Goal: Task Accomplishment & Management: Manage account settings

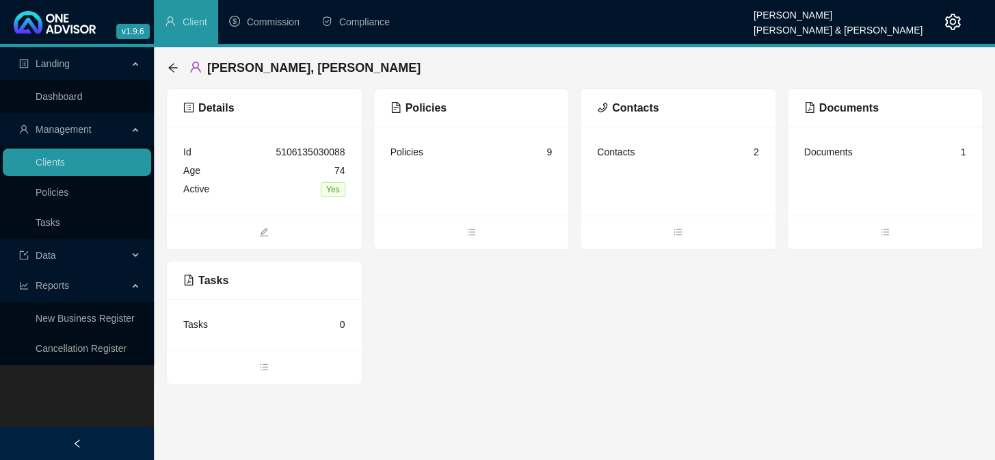
click at [68, 380] on div "Landing Dashboard Management Clients Policies Tasks Data Reports New Business R…" at bounding box center [77, 277] width 154 height 460
click at [60, 222] on link "Tasks" at bounding box center [48, 222] width 25 height 11
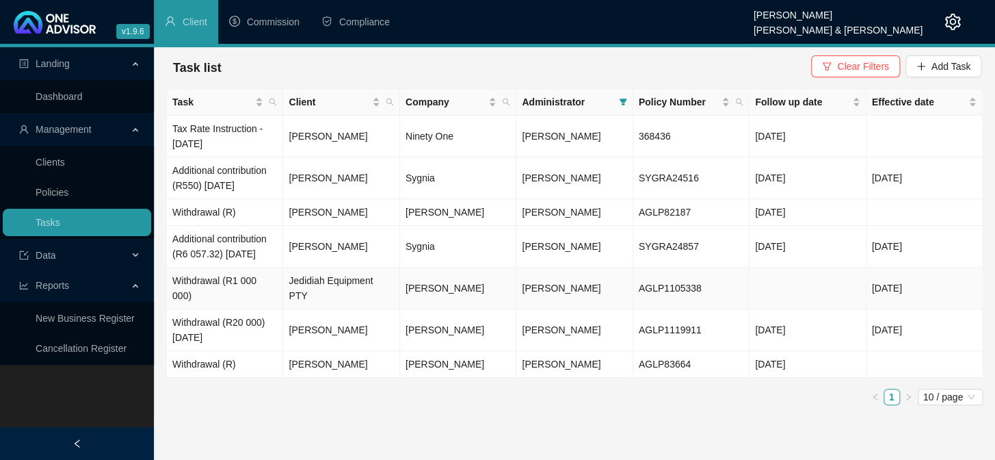
click at [232, 309] on td "Withdrawal (R1 000 000)" at bounding box center [225, 288] width 116 height 42
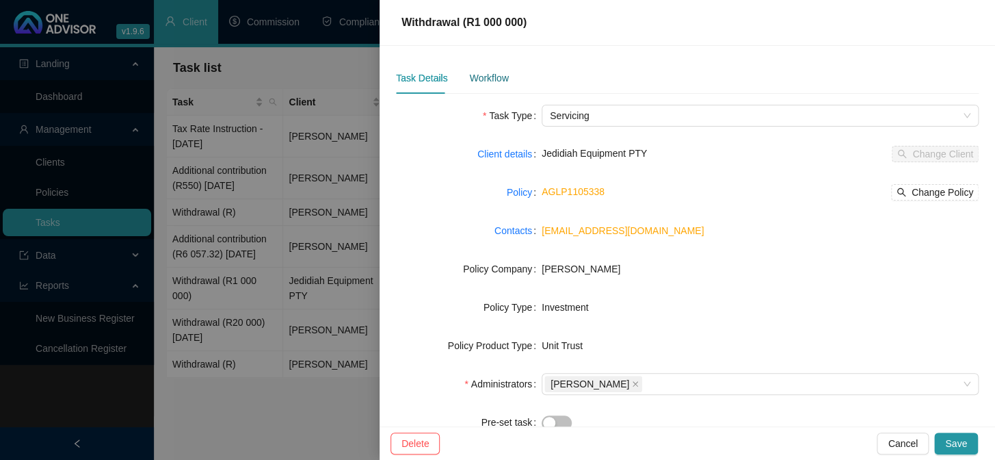
click at [479, 81] on div "Workflow" at bounding box center [488, 77] width 39 height 15
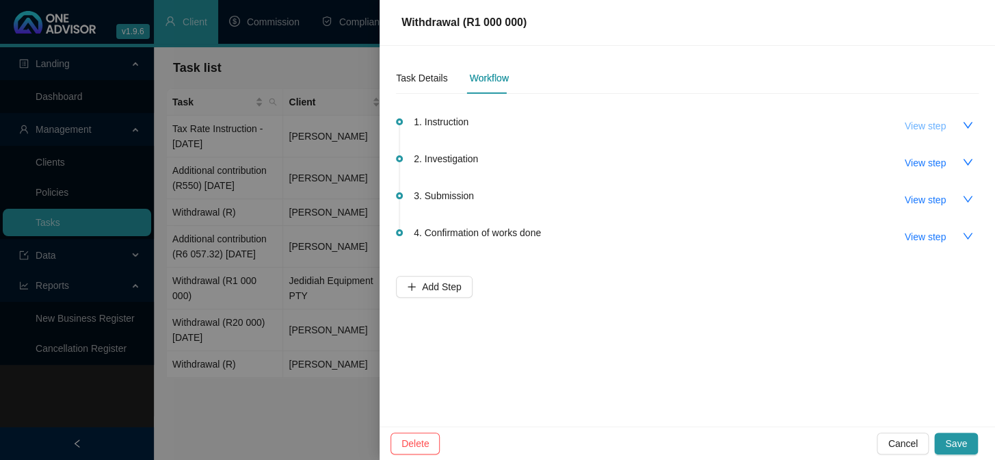
click at [922, 122] on span "View step" at bounding box center [925, 125] width 41 height 15
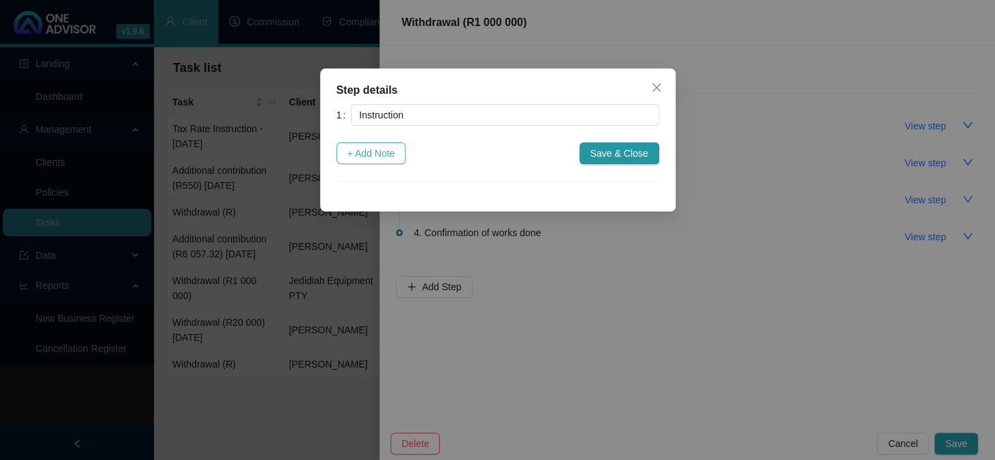
click at [359, 152] on span "+ Add Note" at bounding box center [371, 153] width 48 height 15
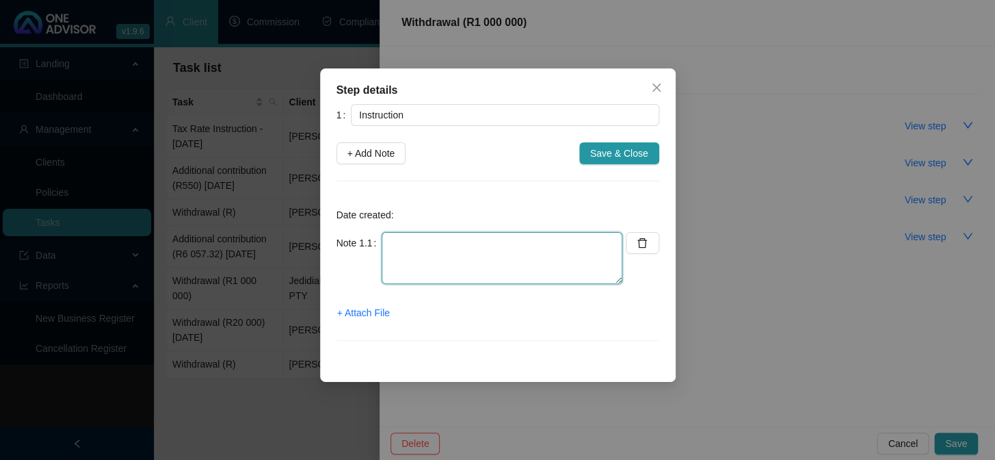
click at [423, 243] on textarea at bounding box center [502, 258] width 241 height 52
type textarea "[DATE] [PERSON_NAME] sent instruction to [PERSON_NAME]"
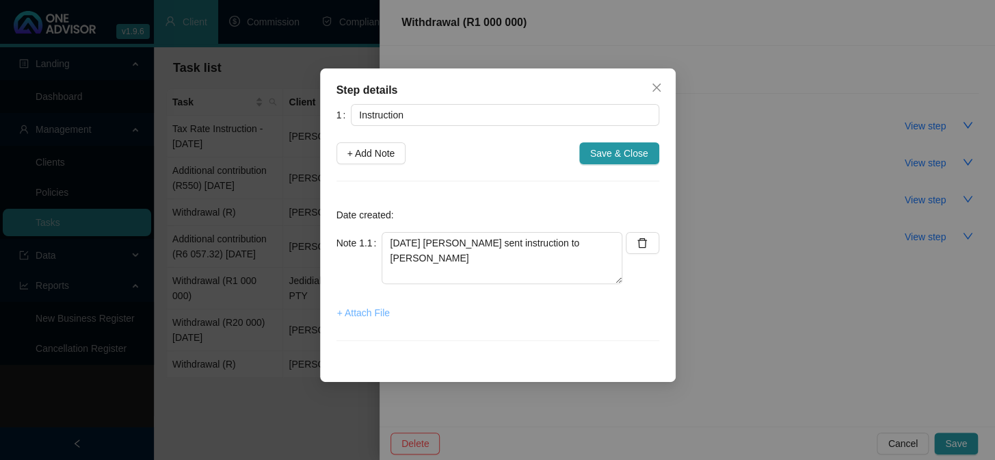
click at [373, 313] on span "+ Attach File" at bounding box center [363, 312] width 53 height 15
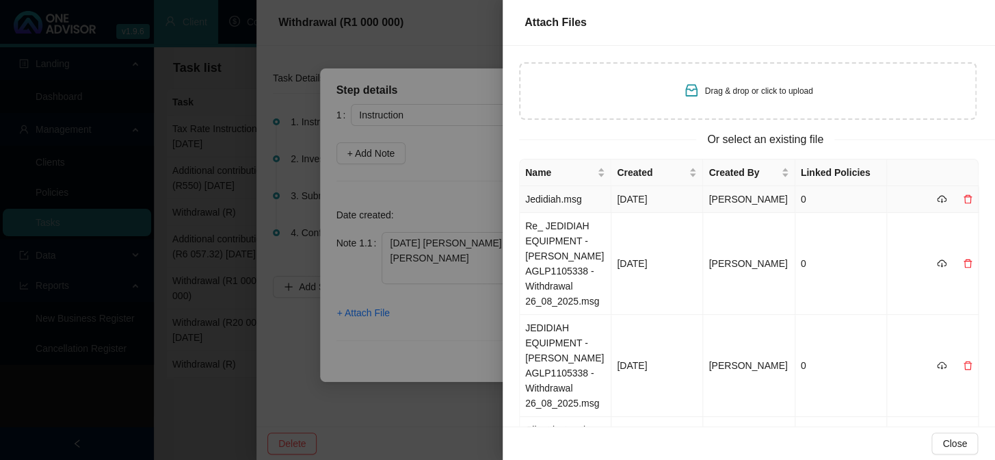
click at [561, 210] on td "Jedidiah.msg" at bounding box center [566, 199] width 92 height 27
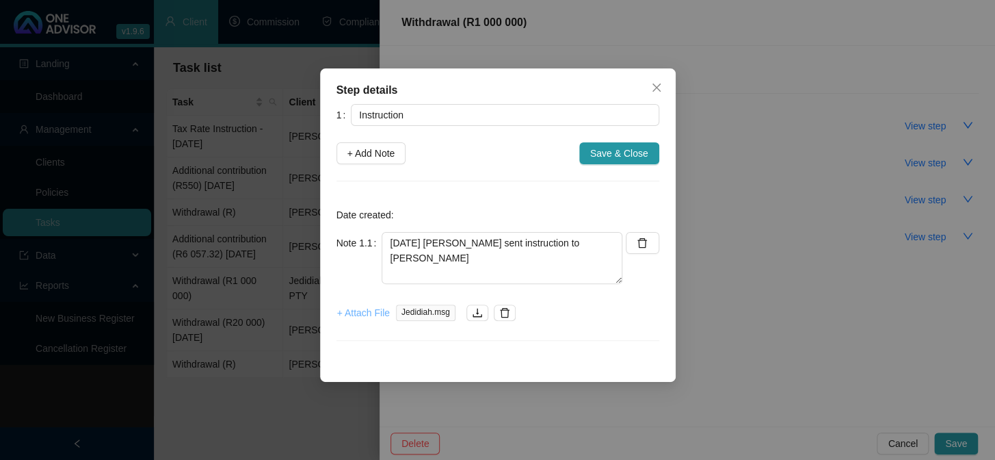
click at [365, 310] on span "+ Attach File" at bounding box center [363, 312] width 53 height 15
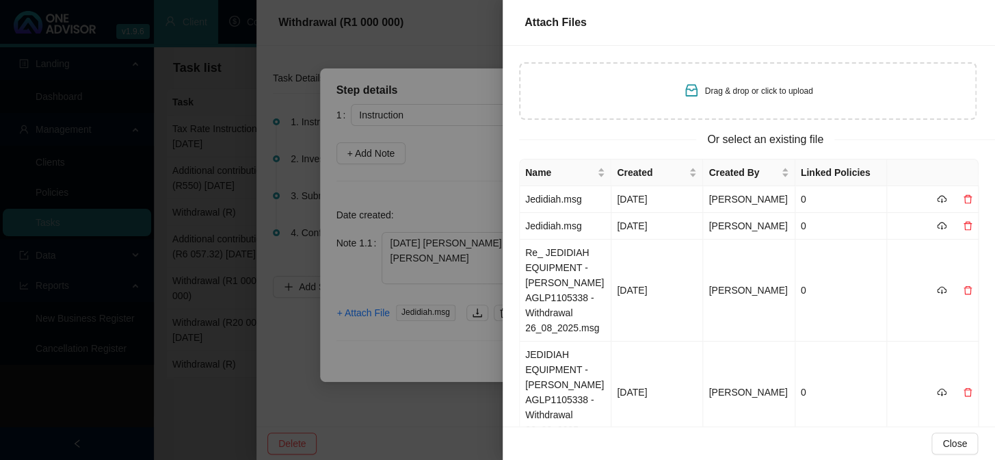
click at [377, 353] on div at bounding box center [497, 230] width 995 height 460
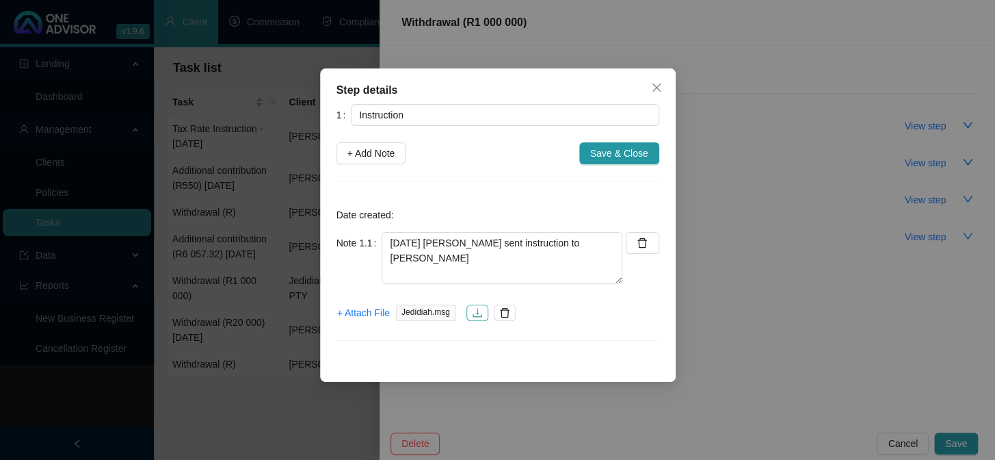
click at [474, 308] on icon "download" at bounding box center [477, 312] width 11 height 11
click at [622, 155] on span "Save & Close" at bounding box center [619, 153] width 58 height 15
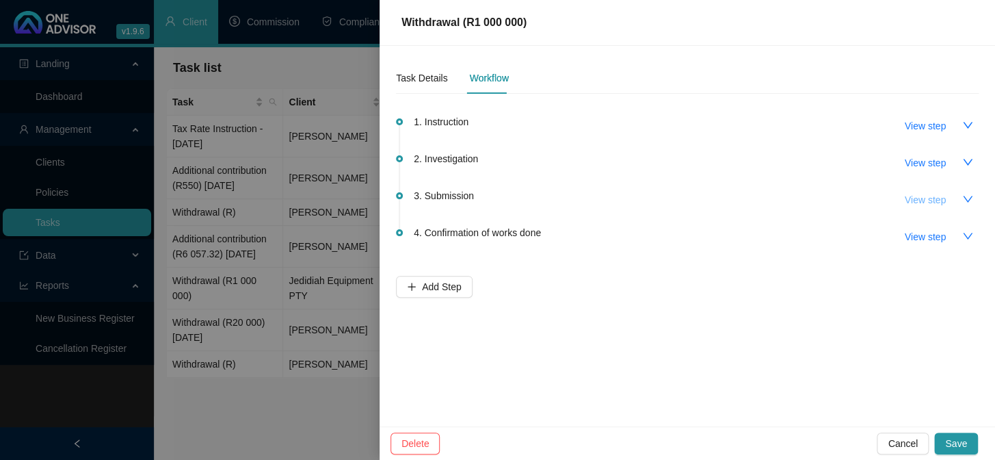
click at [930, 200] on span "View step" at bounding box center [925, 199] width 41 height 15
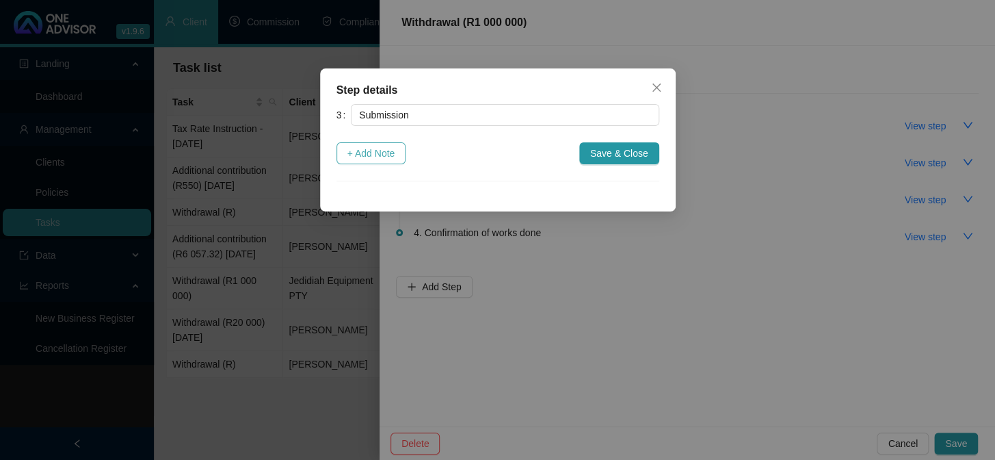
click at [368, 158] on span "+ Add Note" at bounding box center [371, 153] width 48 height 15
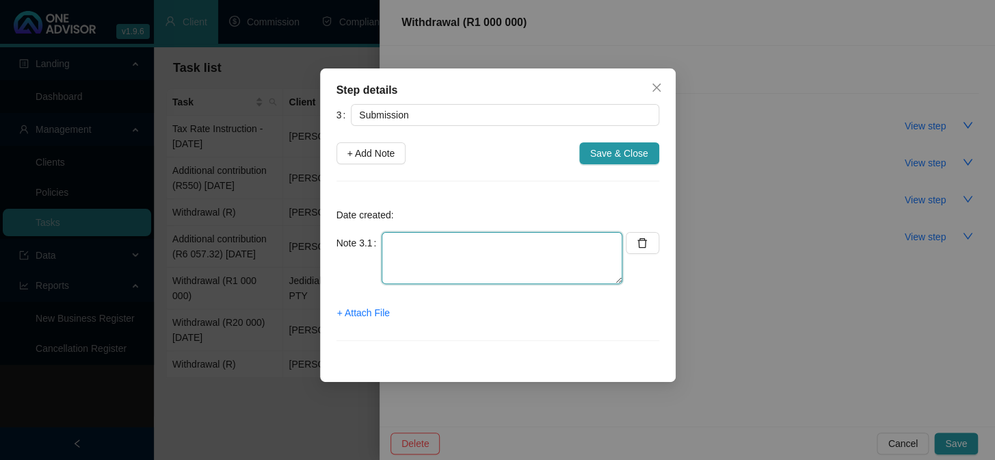
click at [435, 247] on textarea at bounding box center [502, 258] width 241 height 52
type textarea "[DATE] [PERSON_NAME] submitted Instruction Online"
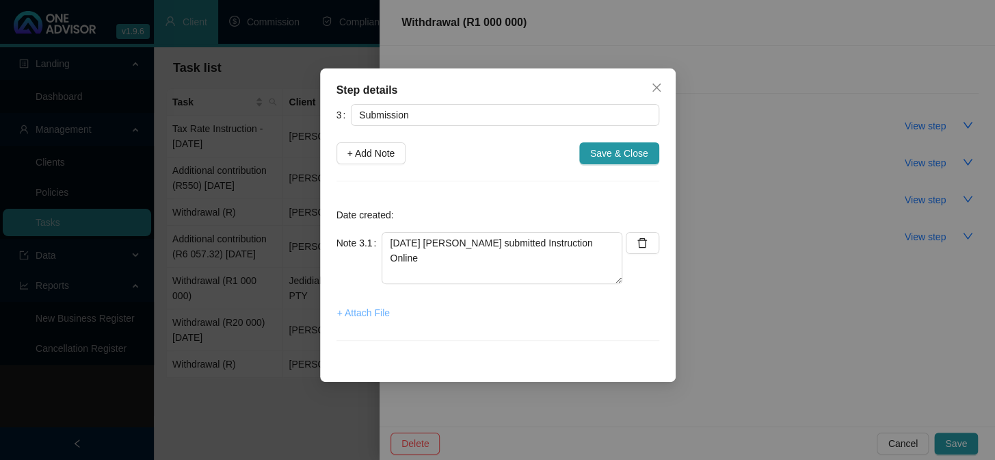
click at [358, 308] on span "+ Attach File" at bounding box center [363, 312] width 53 height 15
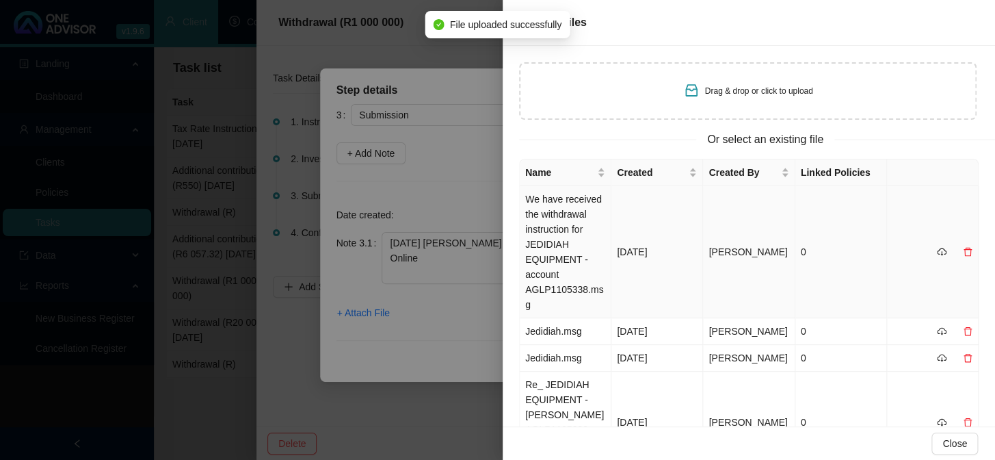
click at [553, 206] on td "We have received the withdrawal instruction for JEDIDIAH EQUIPMENT - account AG…" at bounding box center [566, 252] width 92 height 132
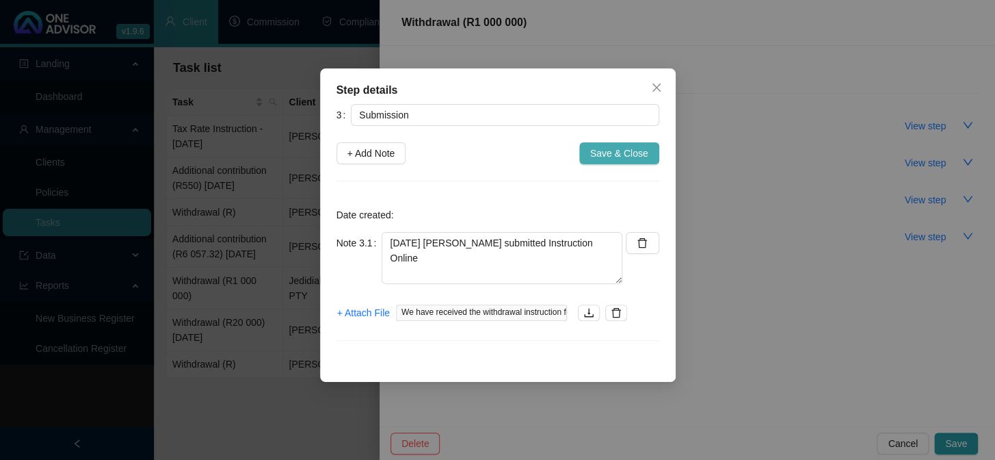
click at [618, 158] on span "Save & Close" at bounding box center [619, 153] width 58 height 15
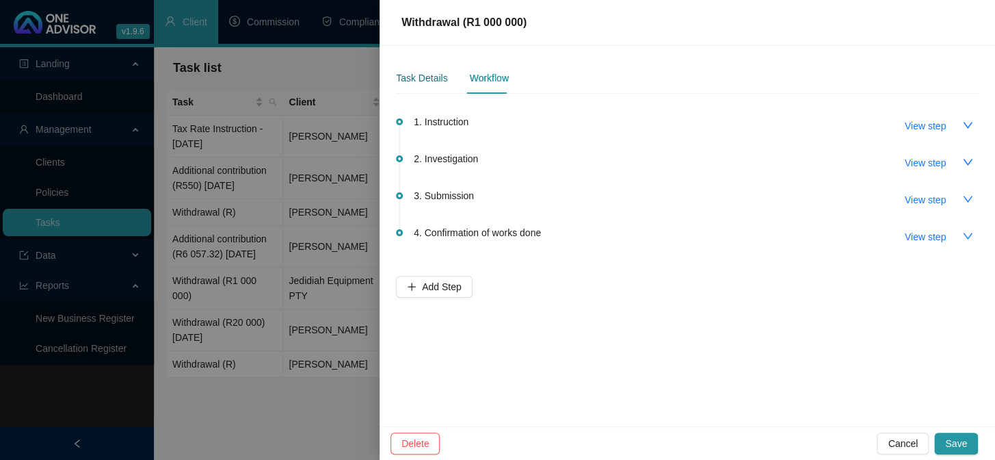
click at [416, 77] on div "Task Details" at bounding box center [421, 77] width 51 height 15
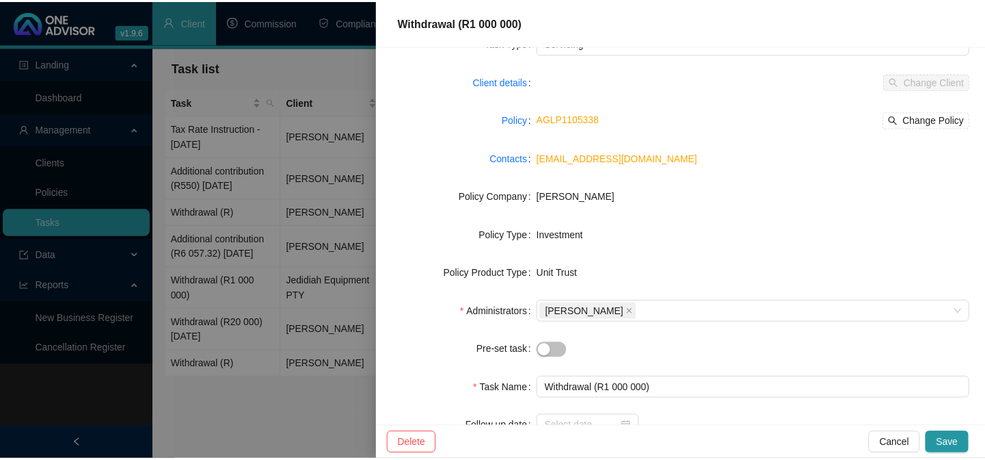
scroll to position [186, 0]
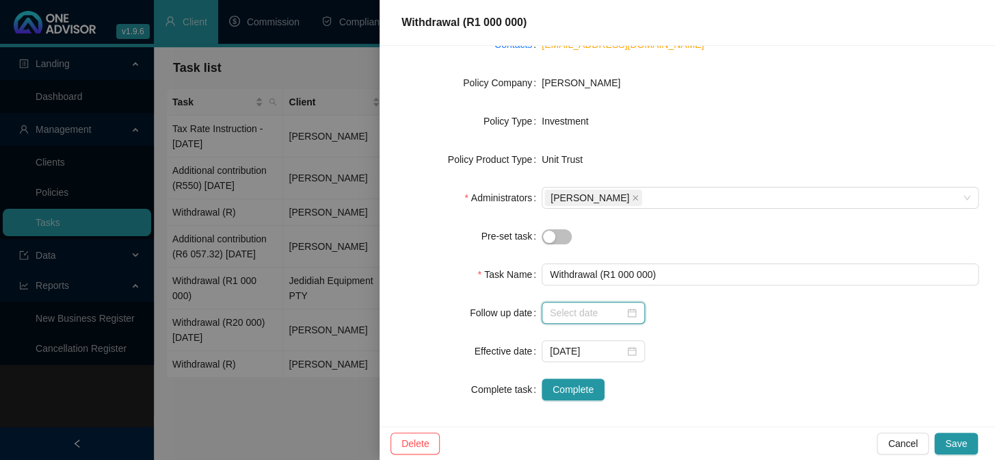
click at [581, 316] on input at bounding box center [587, 312] width 75 height 15
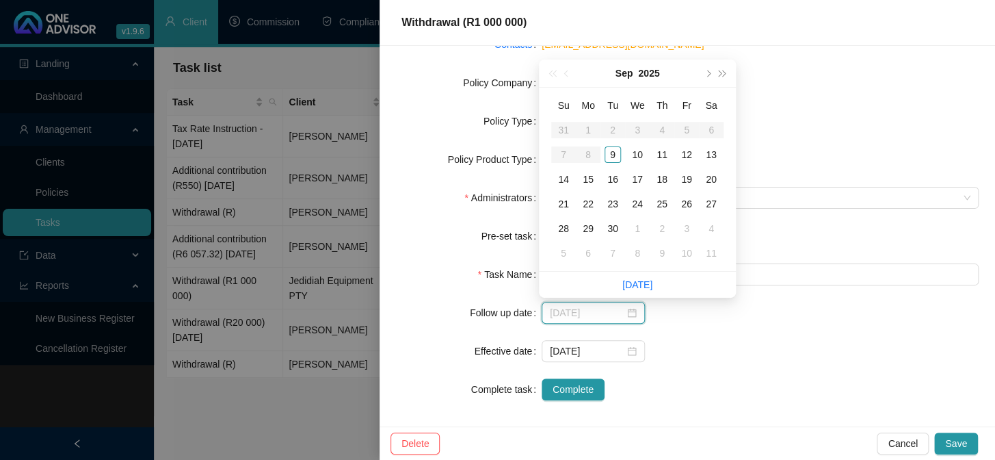
type input "[DATE]"
click at [689, 157] on div "12" at bounding box center [686, 154] width 16 height 16
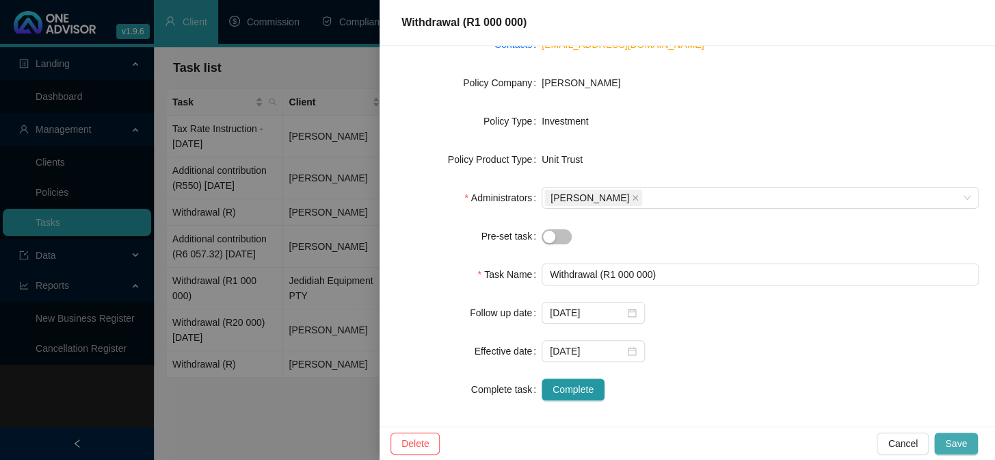
click at [951, 440] on span "Save" at bounding box center [956, 443] width 22 height 15
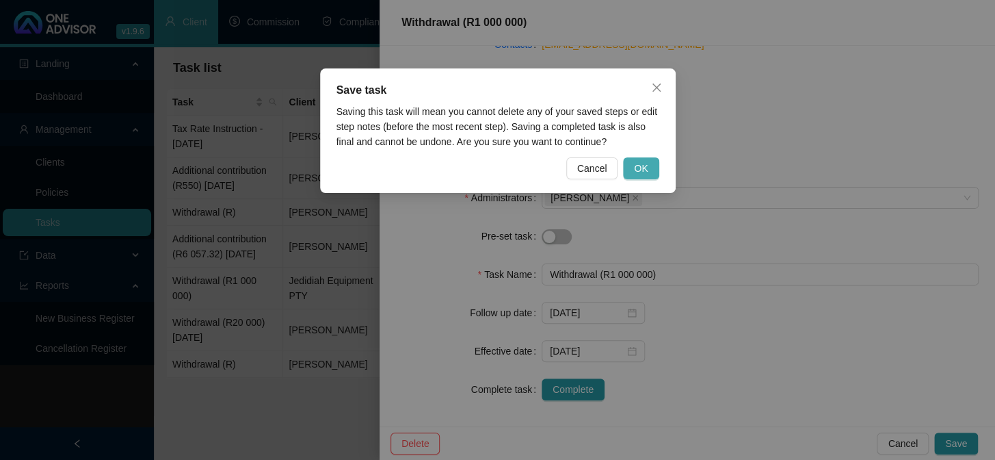
click at [649, 167] on button "OK" at bounding box center [641, 168] width 36 height 22
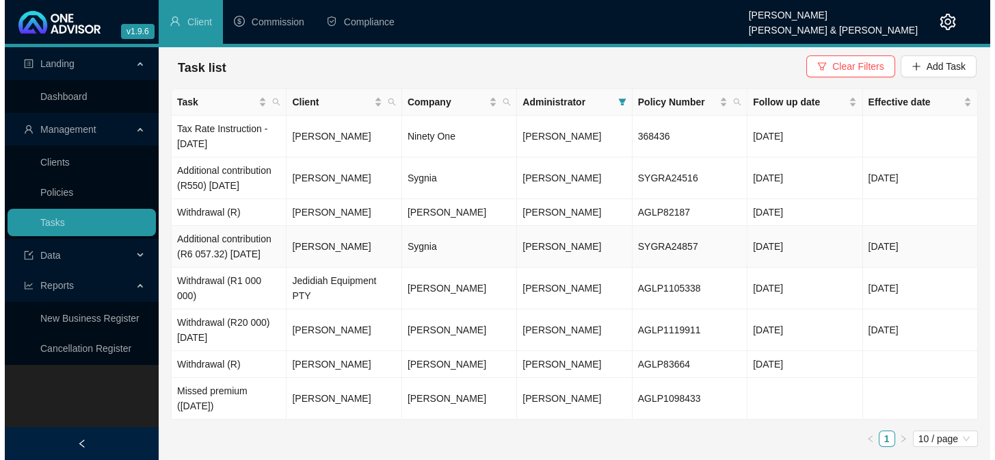
scroll to position [12, 0]
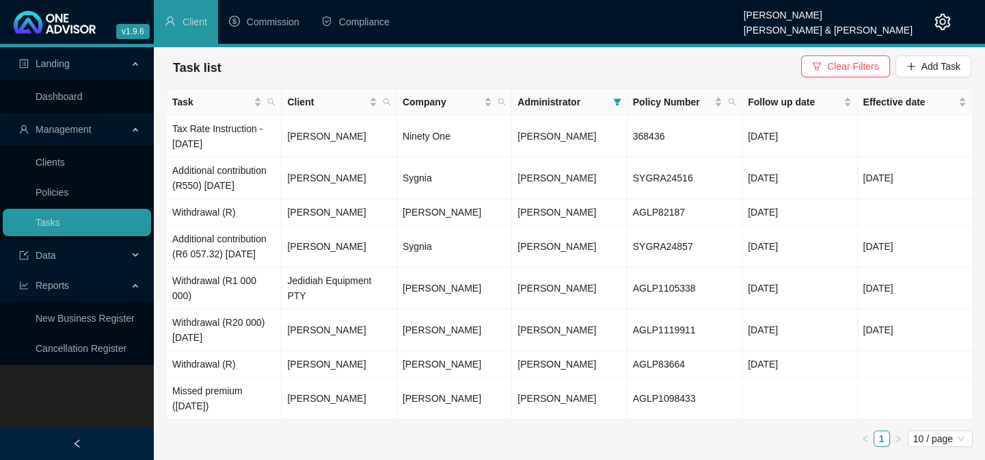
click at [90, 411] on div "Landing Dashboard Management Clients Policies Tasks Data Reports New Business R…" at bounding box center [77, 277] width 154 height 460
click at [210, 397] on td "Missed premium ([DATE])" at bounding box center [224, 398] width 115 height 42
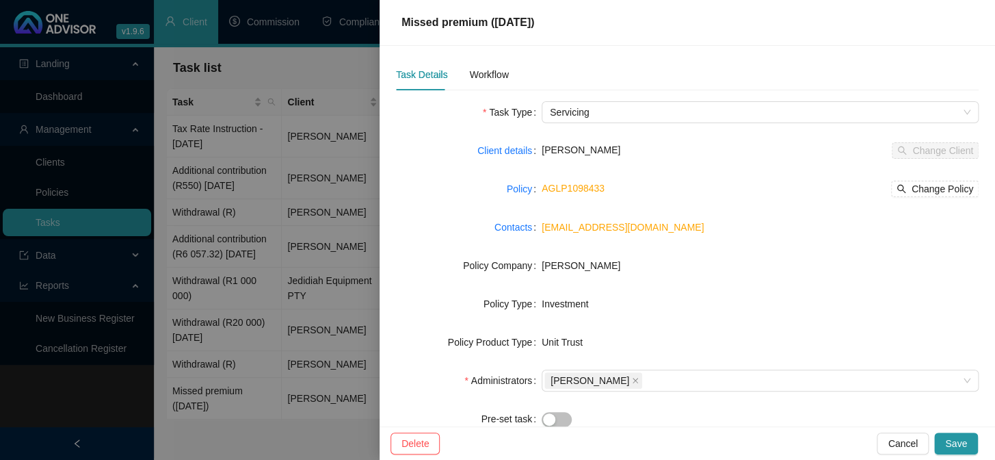
scroll to position [0, 0]
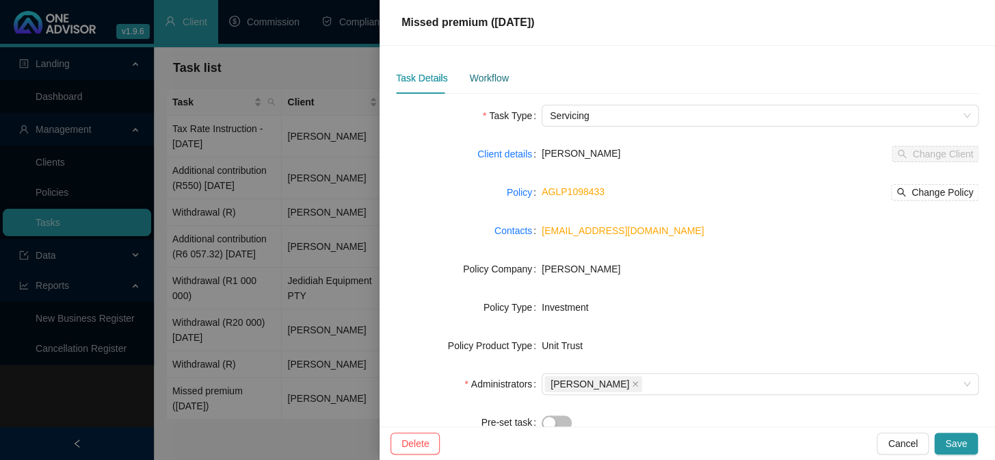
click at [477, 81] on div "Workflow" at bounding box center [488, 77] width 39 height 15
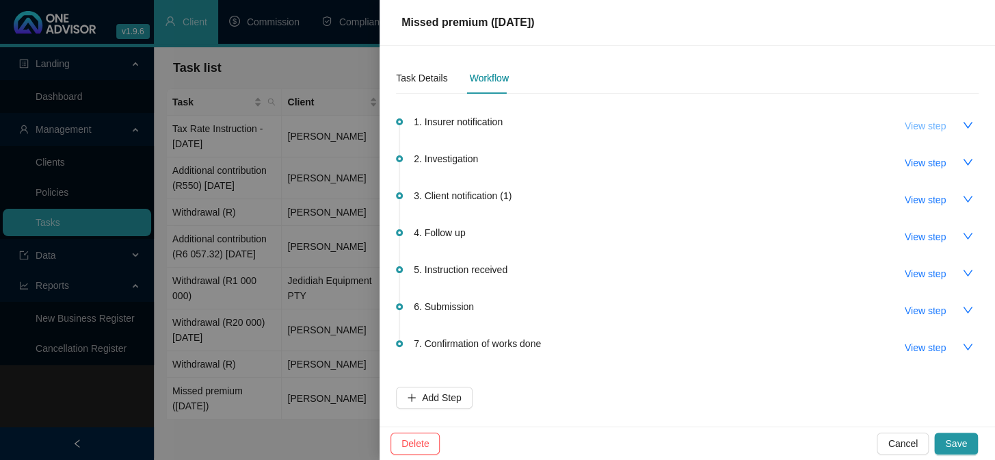
click at [922, 126] on span "View step" at bounding box center [925, 125] width 41 height 15
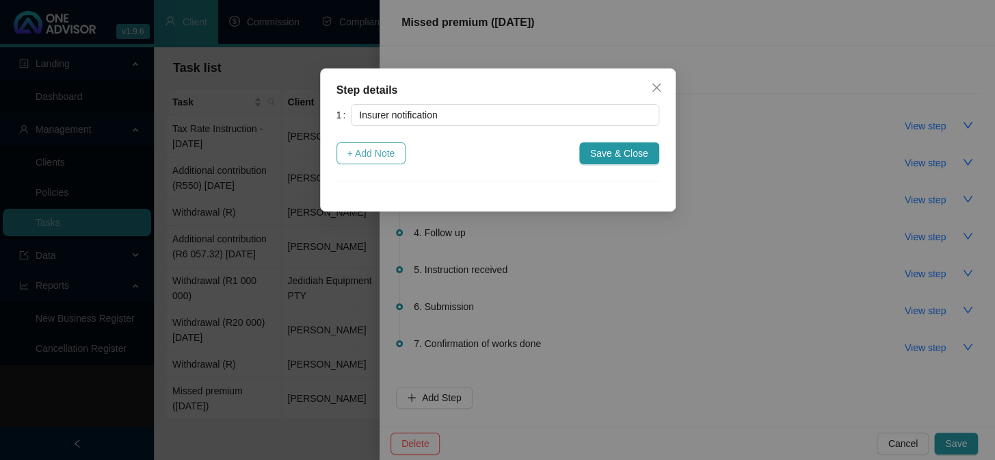
click at [351, 156] on span "+ Add Note" at bounding box center [371, 153] width 48 height 15
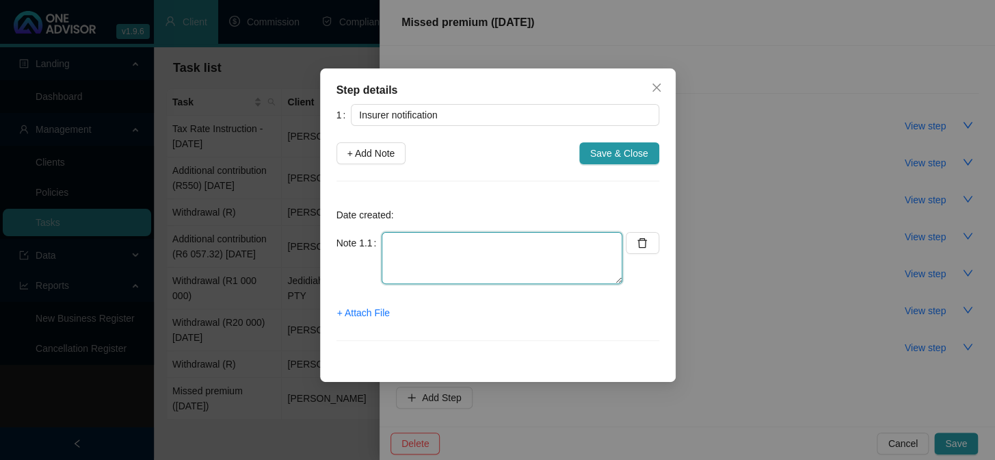
click at [439, 256] on textarea at bounding box center [502, 258] width 241 height 52
type textarea "[DATE] Notification email from [PERSON_NAME]"
click at [386, 313] on span "+ Attach File" at bounding box center [363, 312] width 53 height 15
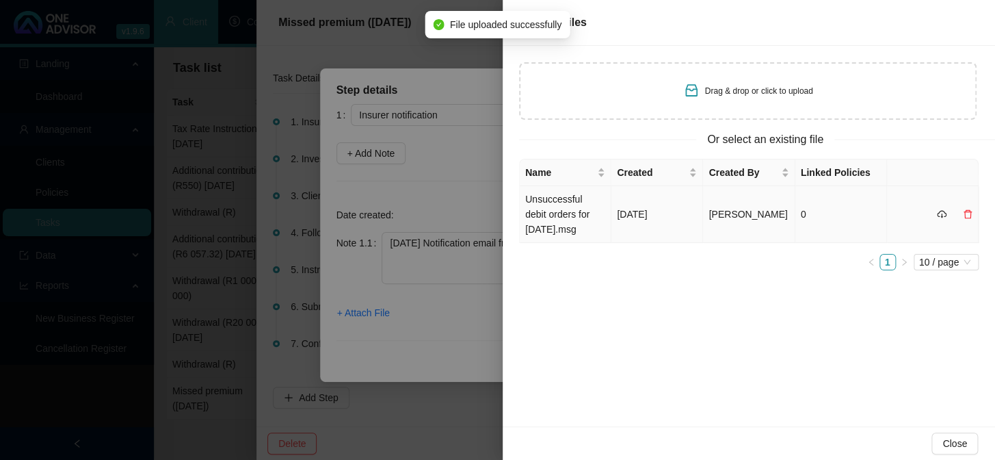
click at [553, 222] on td "Unsuccessful debit orders for [DATE].msg" at bounding box center [566, 214] width 92 height 57
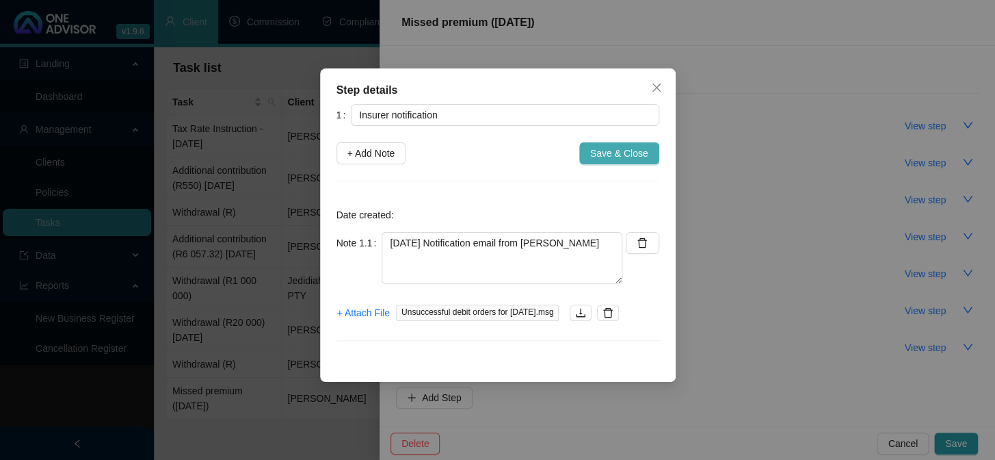
click at [616, 149] on span "Save & Close" at bounding box center [619, 153] width 58 height 15
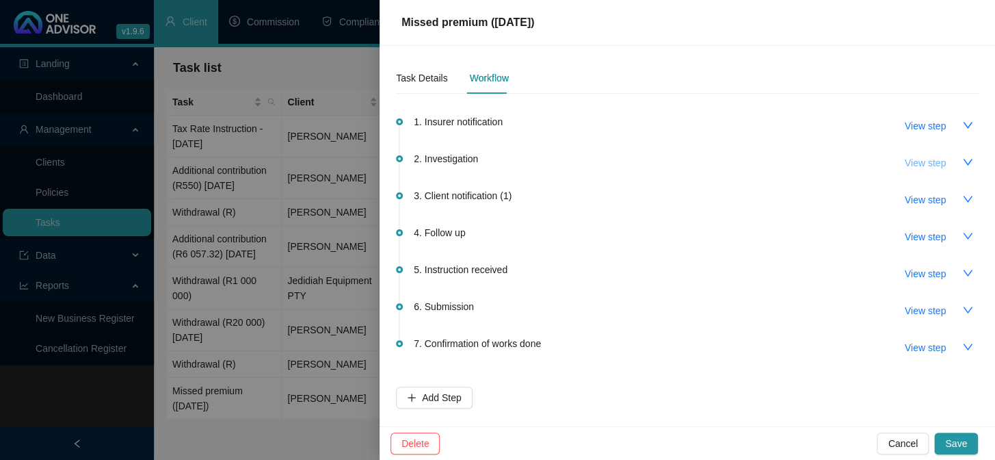
click at [922, 165] on span "View step" at bounding box center [925, 162] width 41 height 15
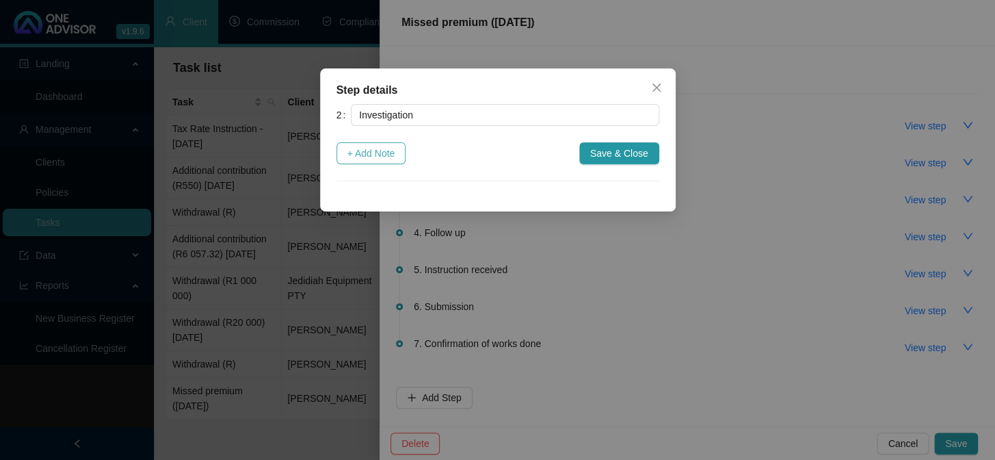
click at [380, 153] on span "+ Add Note" at bounding box center [371, 153] width 48 height 15
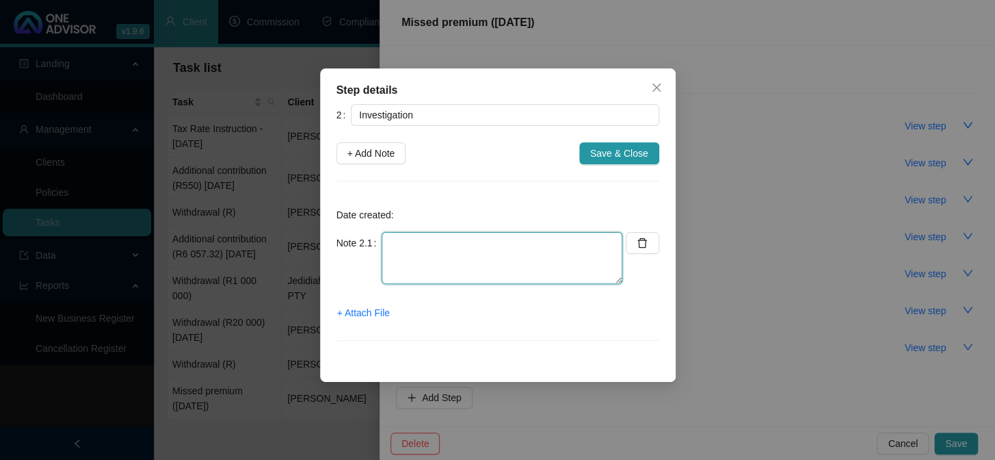
click at [427, 250] on textarea at bounding box center [502, 258] width 241 height 52
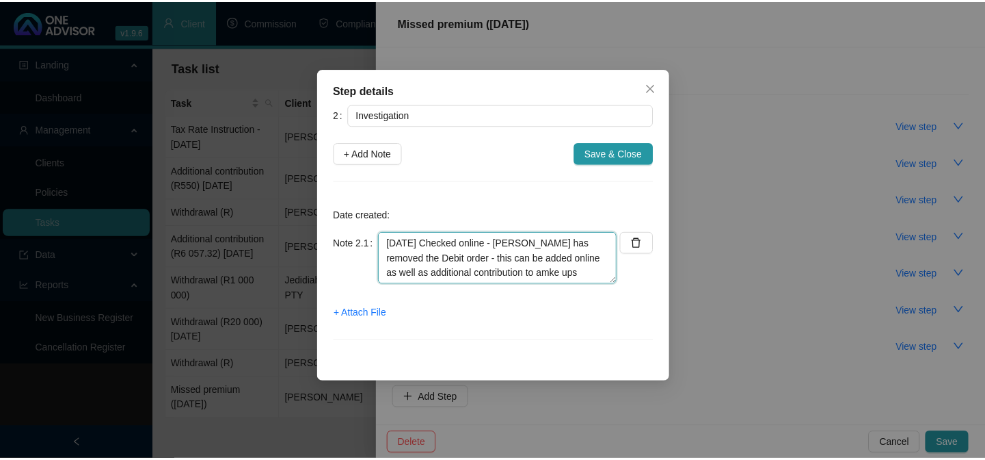
scroll to position [11, 0]
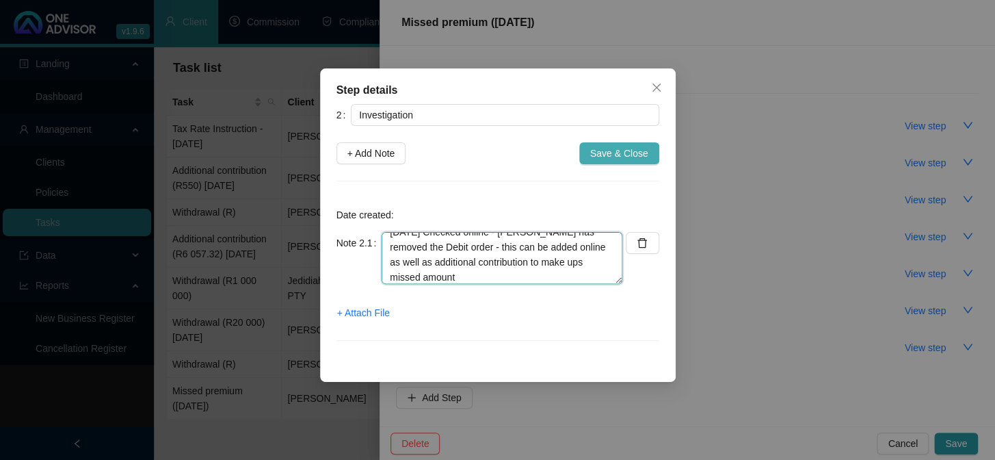
type textarea "[DATE] Checked online - [PERSON_NAME] has removed the Debit order - this can be…"
click at [616, 157] on span "Save & Close" at bounding box center [619, 153] width 58 height 15
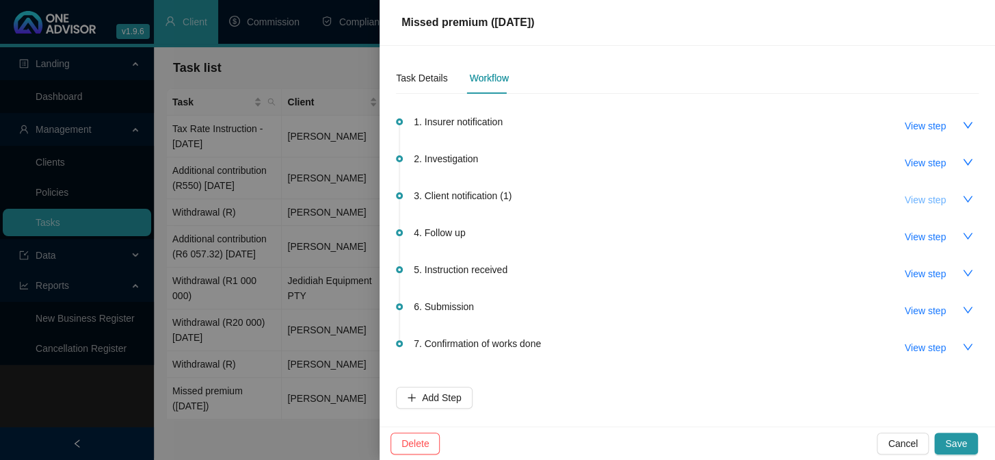
click at [918, 197] on span "View step" at bounding box center [925, 199] width 41 height 15
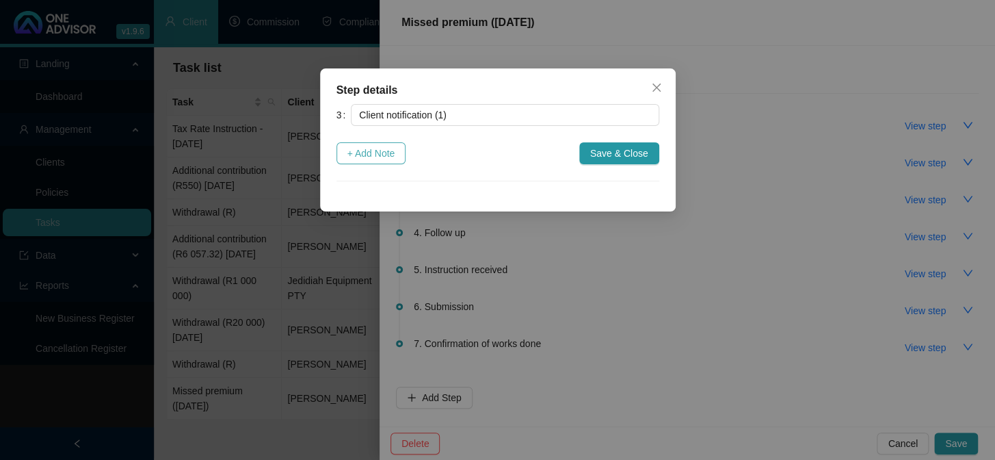
click at [382, 155] on span "+ Add Note" at bounding box center [371, 153] width 48 height 15
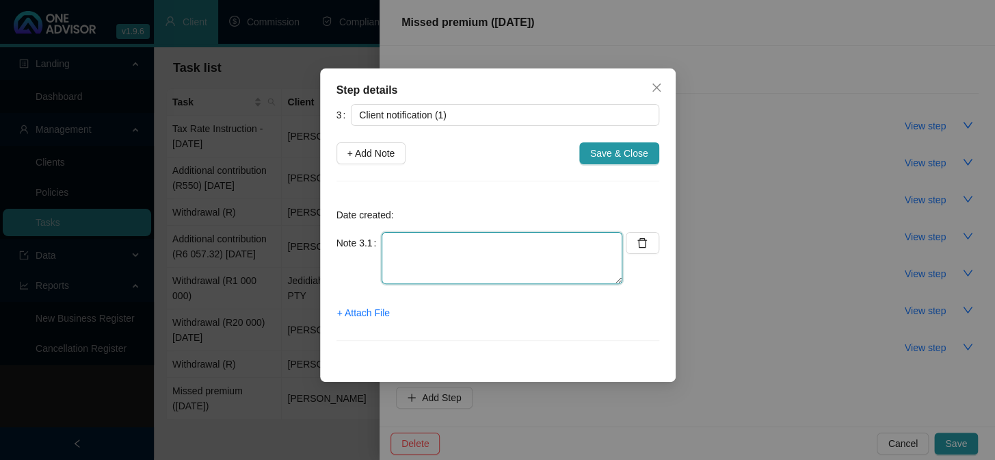
click at [406, 248] on textarea at bounding box center [502, 258] width 241 height 52
type textarea "[DATE] Emailed client"
click at [81, 413] on div "Step details 3 Client notification (1) + Add Note Save & Close Date created: No…" at bounding box center [497, 230] width 995 height 460
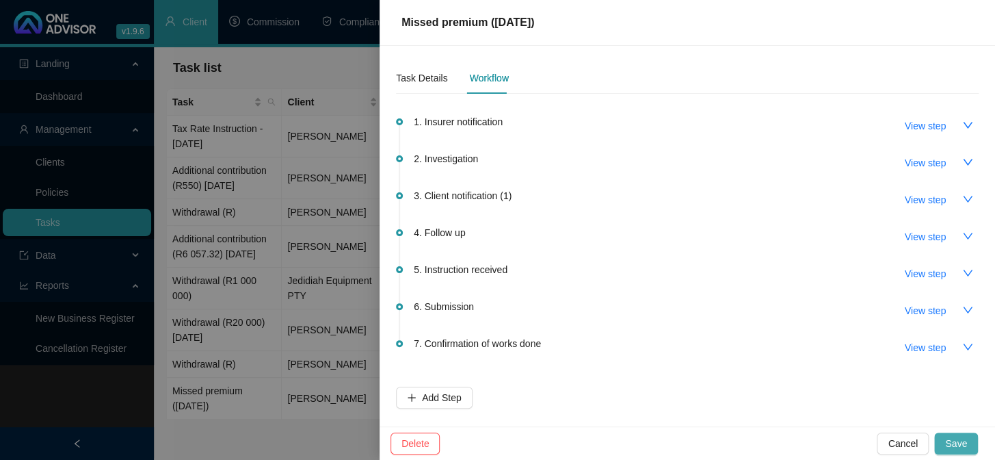
click at [957, 438] on span "Save" at bounding box center [956, 443] width 22 height 15
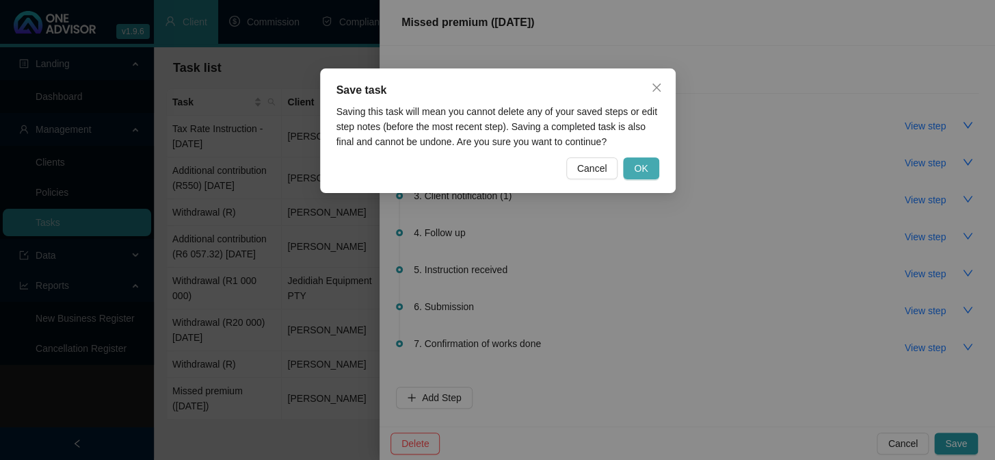
click at [648, 168] on button "OK" at bounding box center [641, 168] width 36 height 22
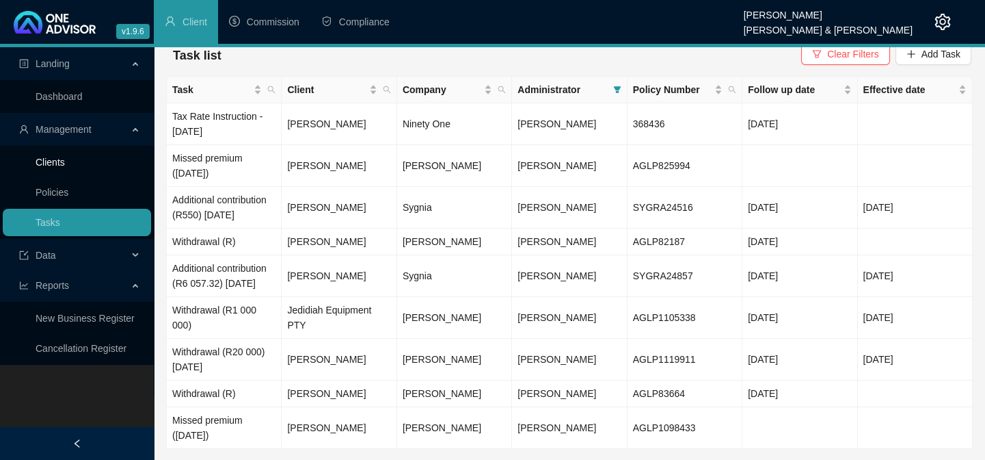
click at [63, 160] on link "Clients" at bounding box center [50, 162] width 29 height 11
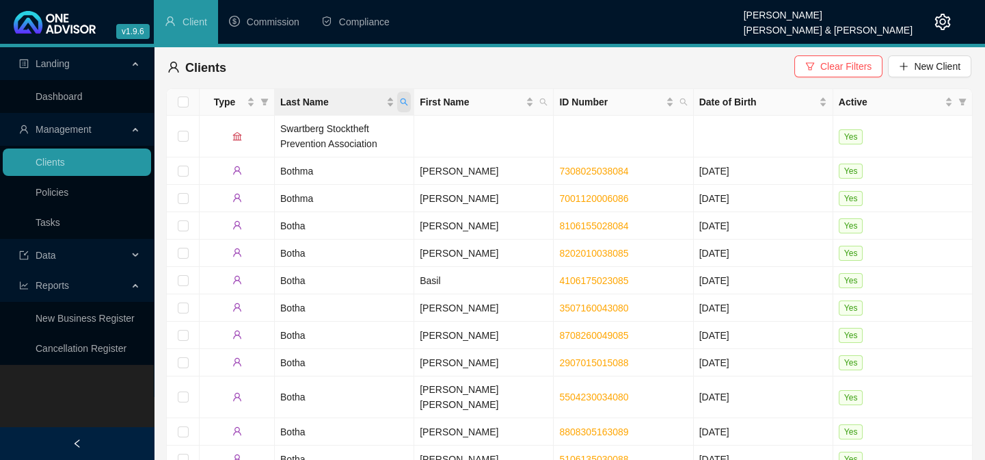
click at [403, 100] on icon "search" at bounding box center [404, 102] width 8 height 8
type input "[PERSON_NAME]"
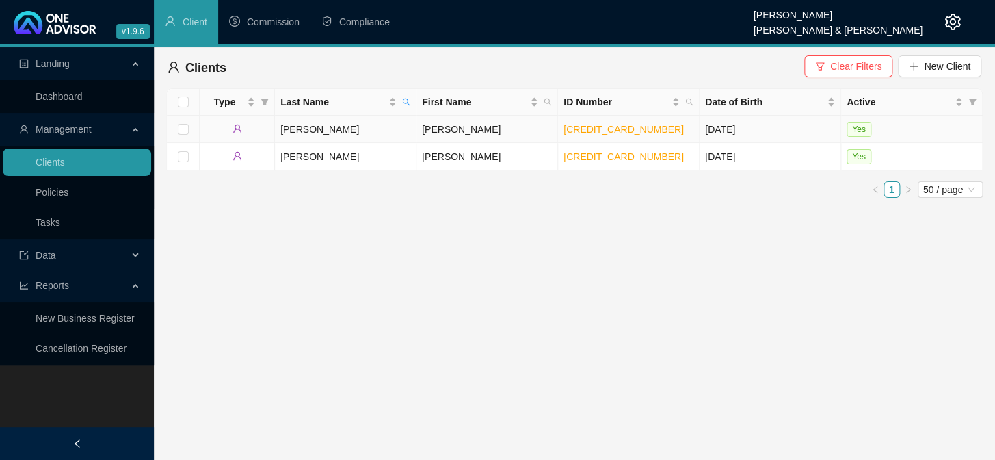
click at [299, 131] on td "[PERSON_NAME]" at bounding box center [346, 129] width 142 height 27
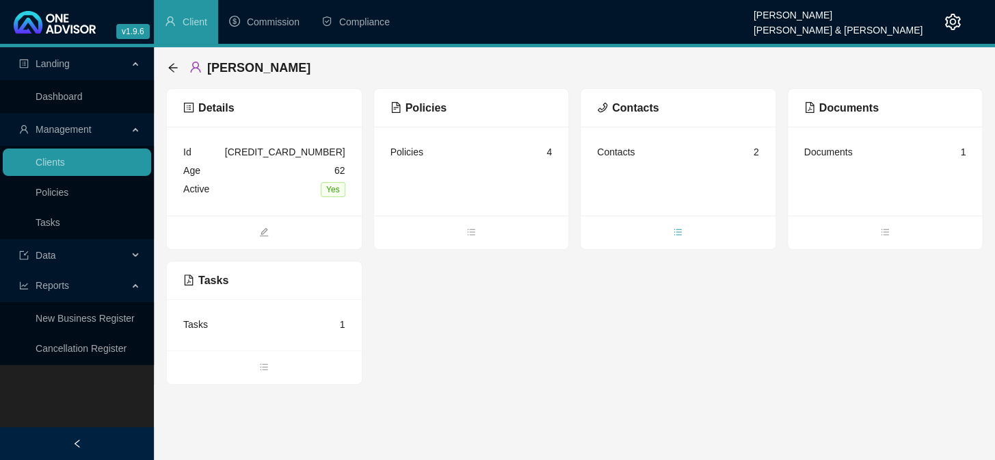
click at [676, 228] on icon "bars" at bounding box center [678, 231] width 8 height 6
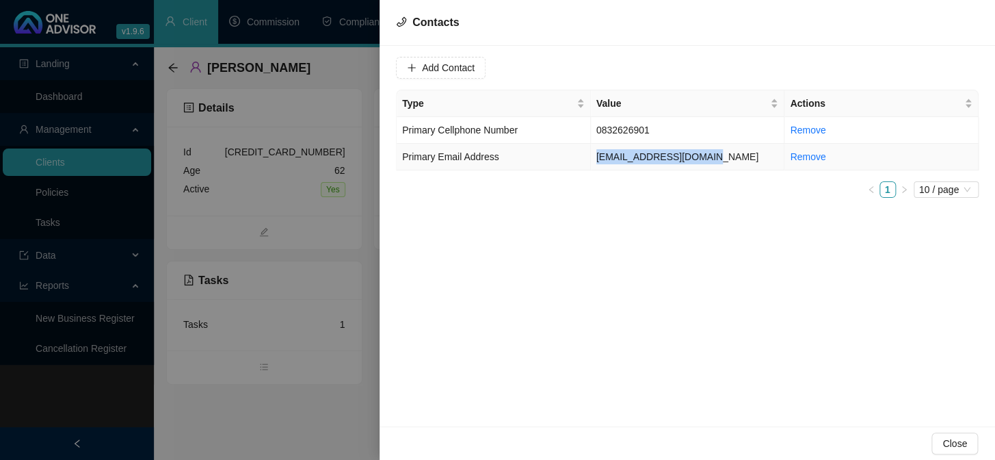
drag, startPoint x: 595, startPoint y: 156, endPoint x: 700, endPoint y: 150, distance: 104.8
click at [700, 150] on td "[EMAIL_ADDRESS][DOMAIN_NAME]" at bounding box center [688, 157] width 194 height 27
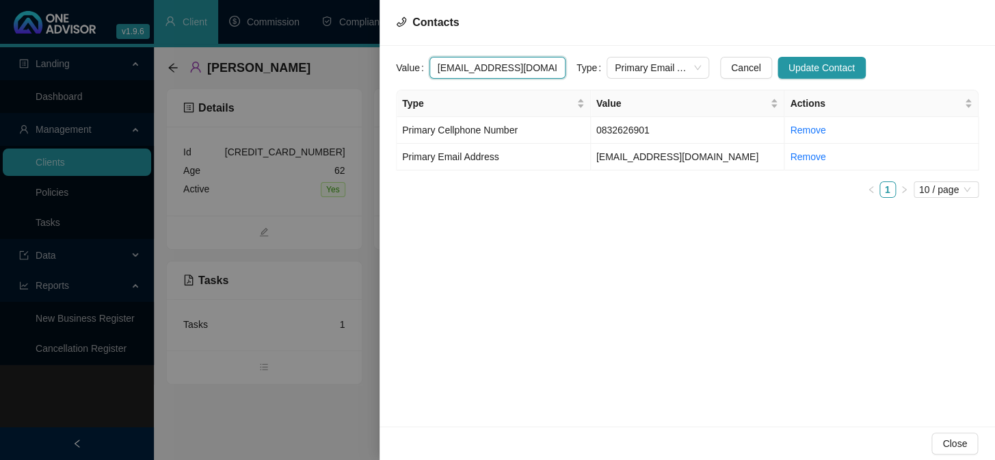
drag, startPoint x: 537, startPoint y: 68, endPoint x: 426, endPoint y: 64, distance: 111.5
click at [426, 64] on div "Value [EMAIL_ADDRESS][DOMAIN_NAME]" at bounding box center [481, 68] width 170 height 22
click at [224, 423] on div at bounding box center [497, 230] width 995 height 460
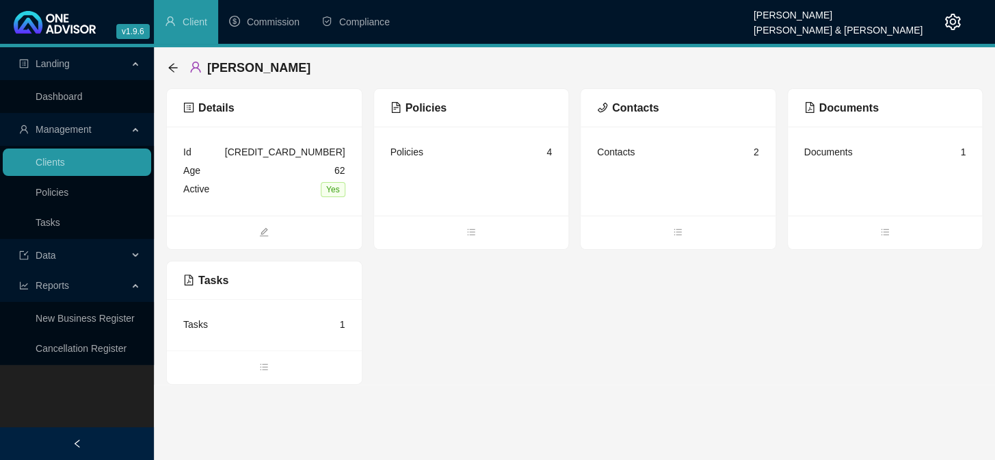
click at [224, 423] on main "Landing Dashboard Management Clients Policies Tasks Data Reports New Business R…" at bounding box center [497, 253] width 995 height 412
click at [168, 66] on icon "arrow-left" at bounding box center [173, 67] width 11 height 11
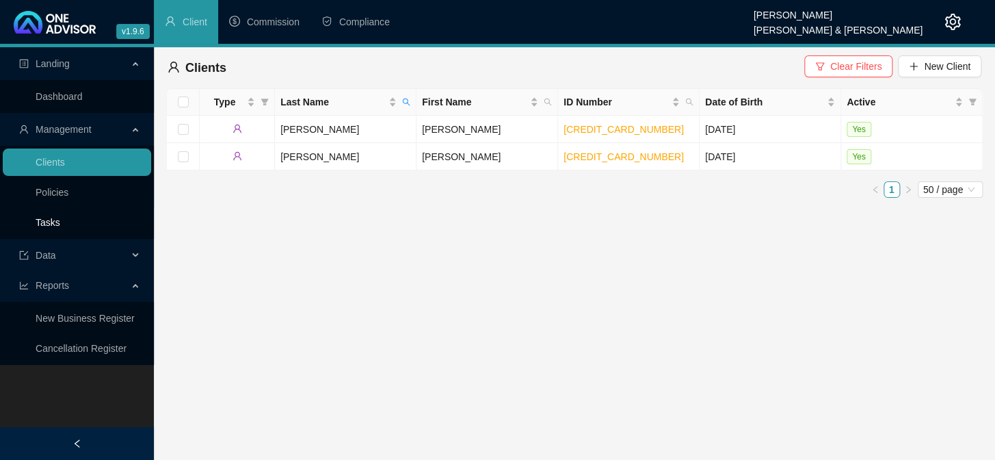
click at [55, 221] on link "Tasks" at bounding box center [48, 222] width 25 height 11
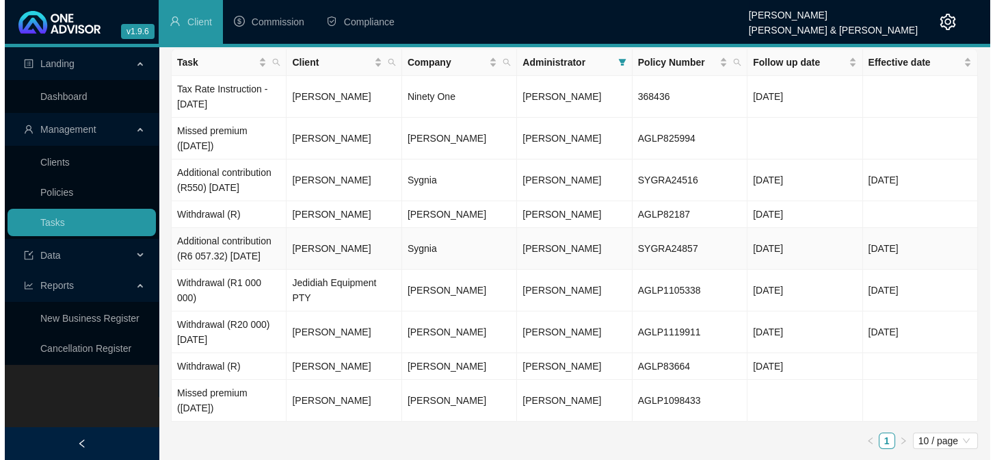
scroll to position [54, 0]
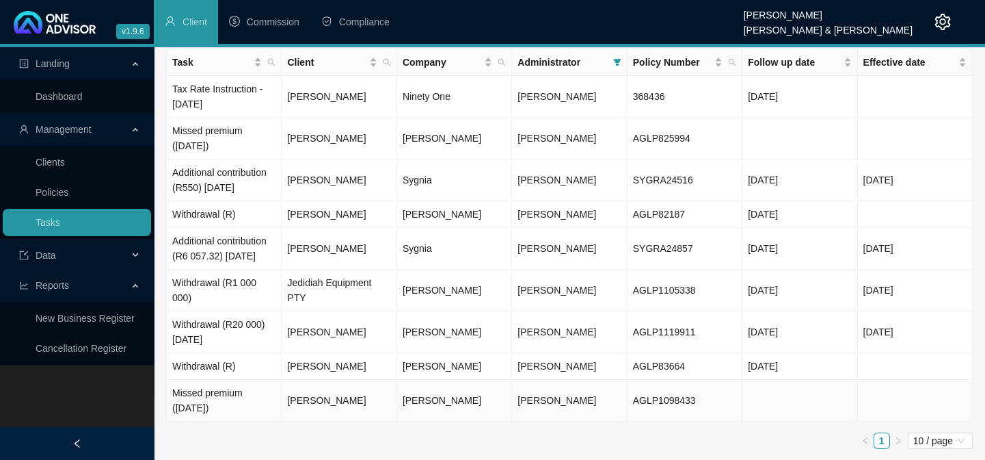
click at [313, 405] on td "[PERSON_NAME]" at bounding box center [339, 401] width 115 height 42
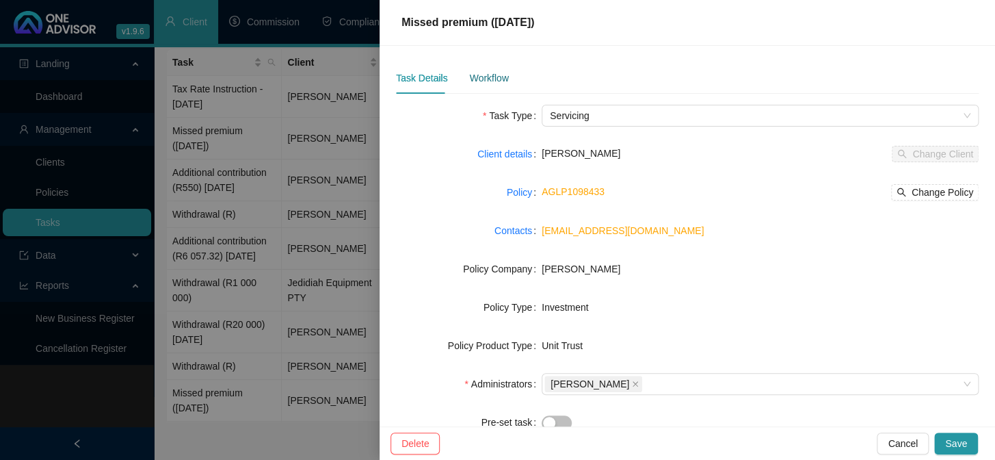
click at [480, 79] on div "Workflow" at bounding box center [488, 77] width 39 height 15
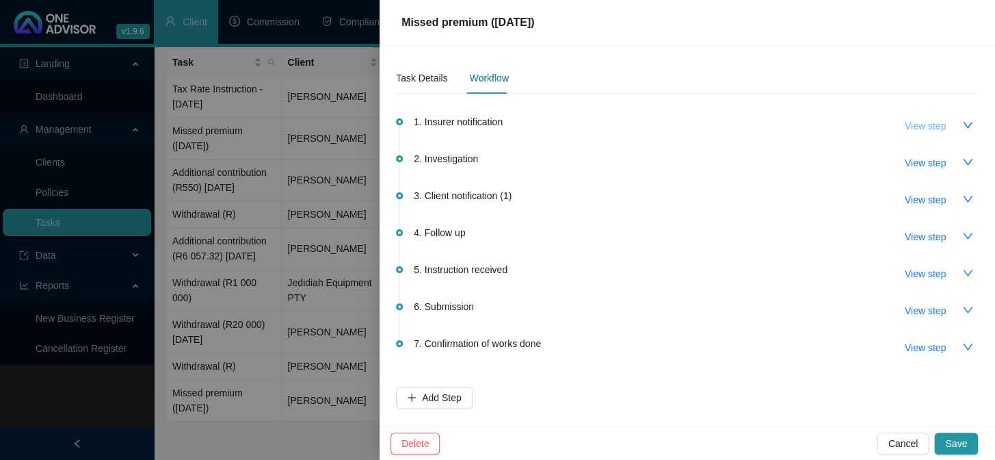
click at [917, 129] on span "View step" at bounding box center [925, 125] width 41 height 15
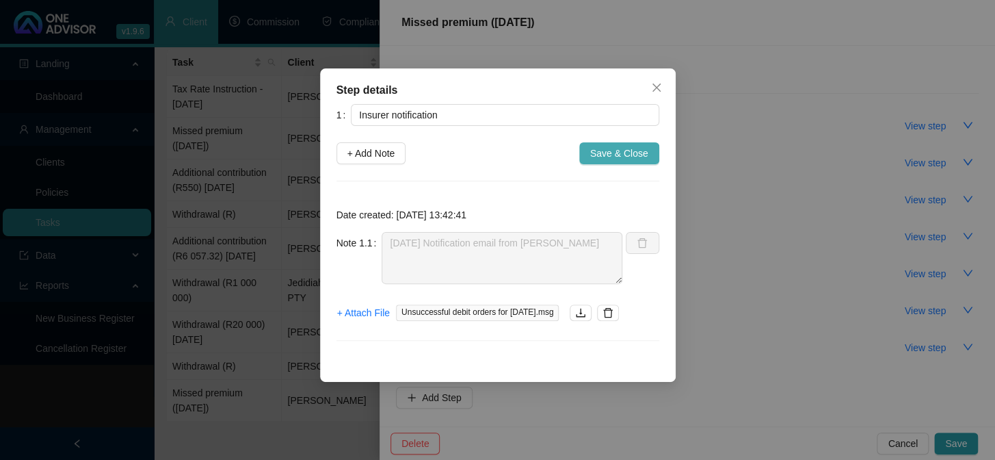
click at [643, 146] on span "Save & Close" at bounding box center [619, 153] width 58 height 15
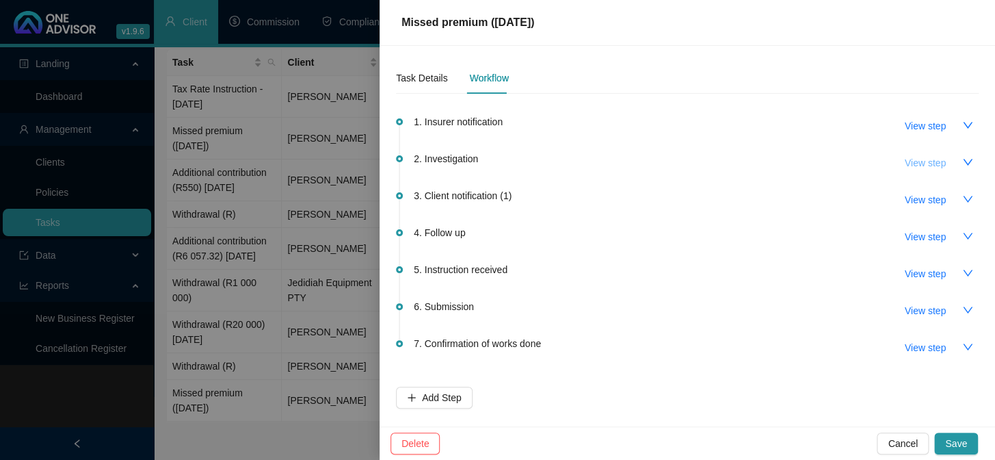
click at [917, 159] on span "View step" at bounding box center [925, 162] width 41 height 15
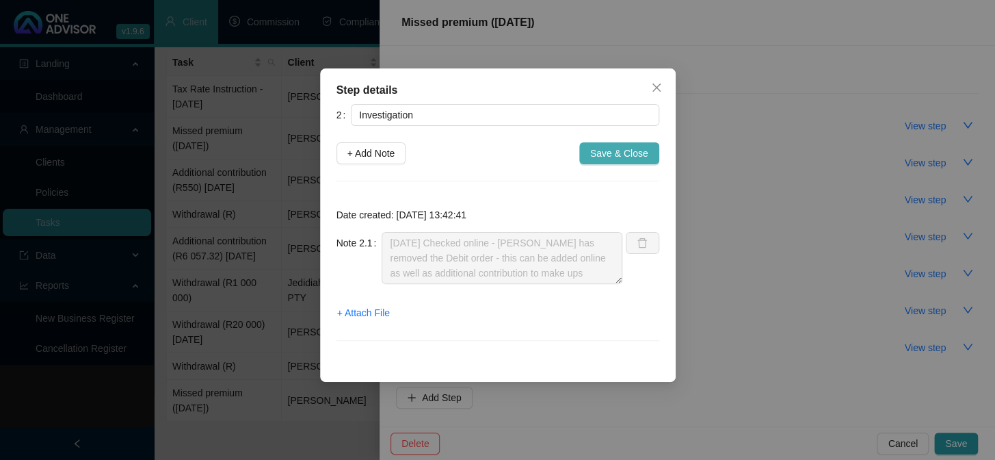
click at [613, 157] on span "Save & Close" at bounding box center [619, 153] width 58 height 15
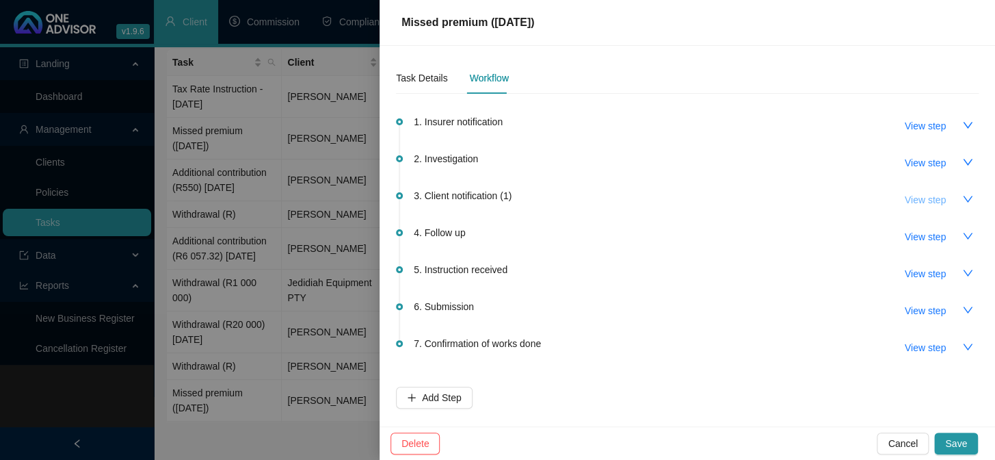
click at [914, 196] on span "View step" at bounding box center [925, 199] width 41 height 15
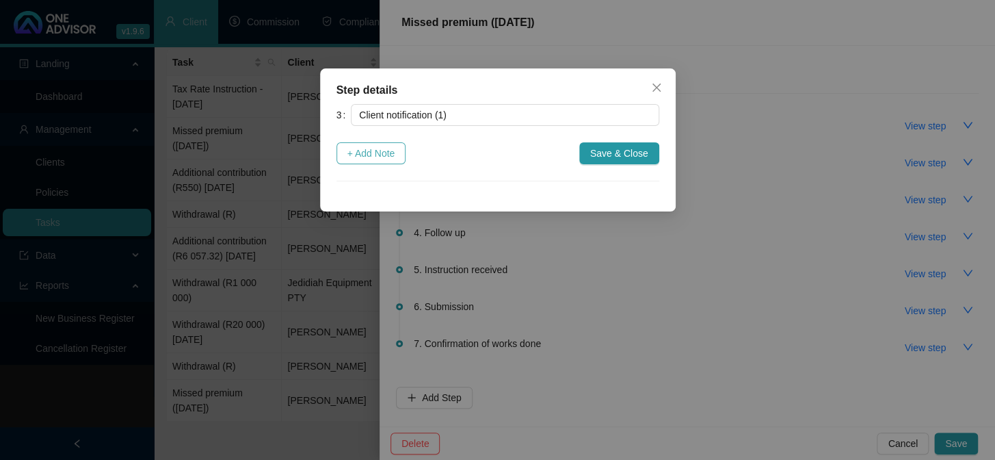
click at [365, 157] on span "+ Add Note" at bounding box center [371, 153] width 48 height 15
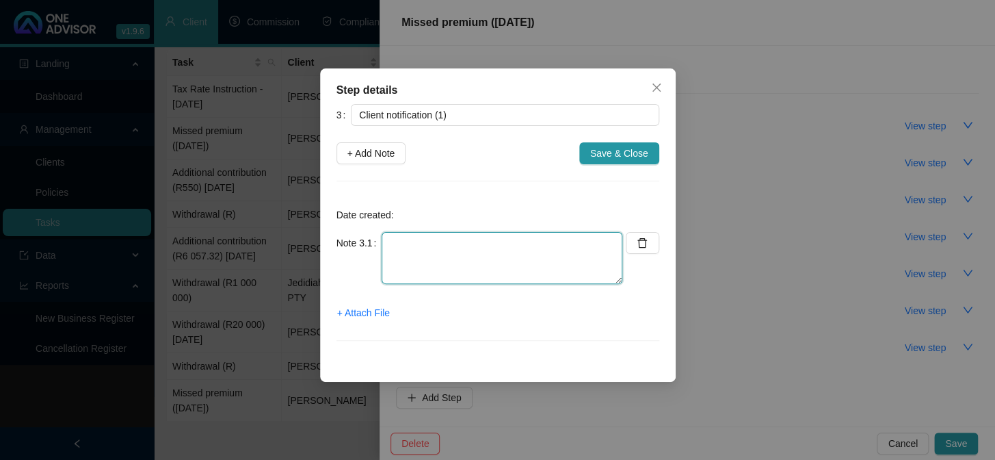
click at [416, 243] on textarea at bounding box center [502, 258] width 241 height 52
click at [471, 266] on textarea "[DATE] Informed client - requested way forward from client:" at bounding box center [502, 258] width 241 height 52
paste textarea "I am able to reload this online for you but need your Instruction on how you wa…"
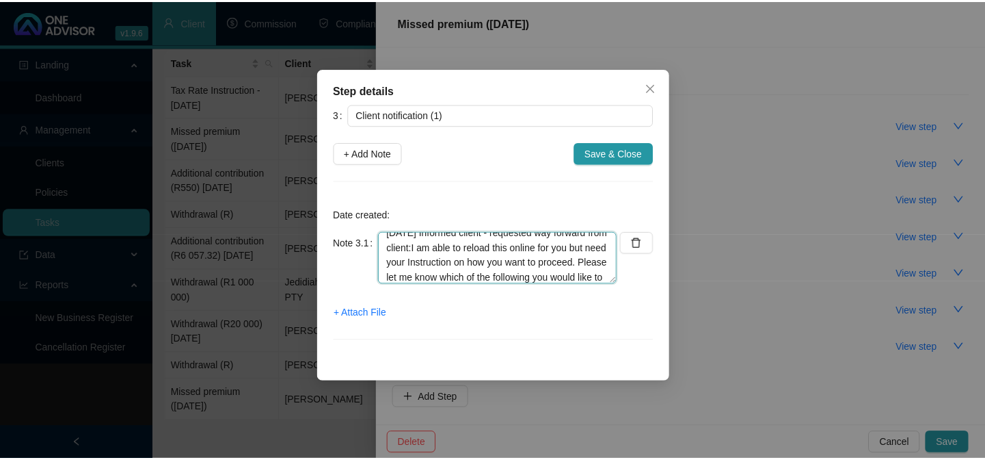
scroll to position [0, 0]
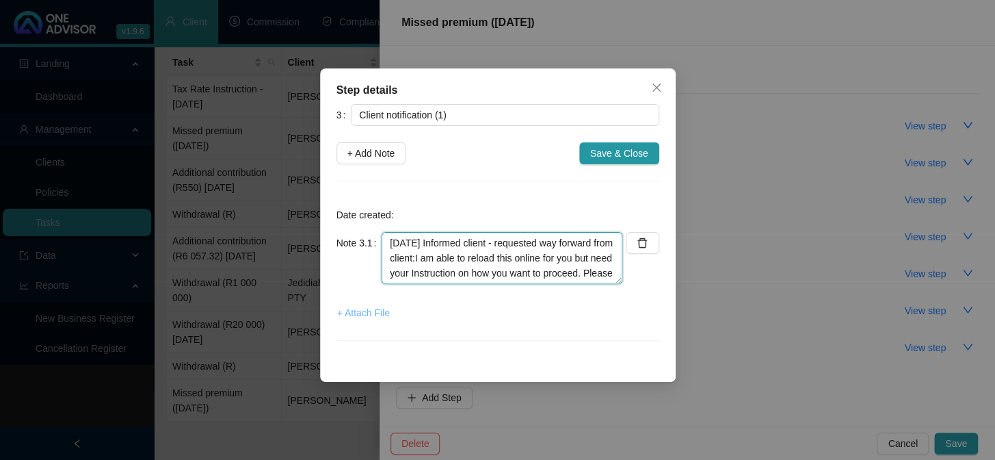
type textarea "[DATE] Informed client - requested way forward from client:I am able to reload …"
click at [358, 315] on span "+ Attach File" at bounding box center [363, 312] width 53 height 15
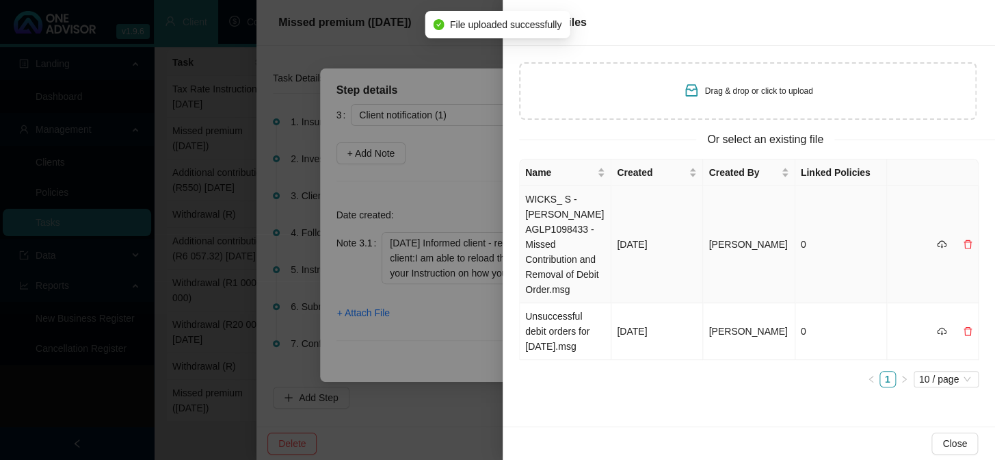
click at [556, 219] on td "WICKS_ S - [PERSON_NAME] AGLP1098433 - Missed Contribution and Removal of Debit…" at bounding box center [566, 244] width 92 height 117
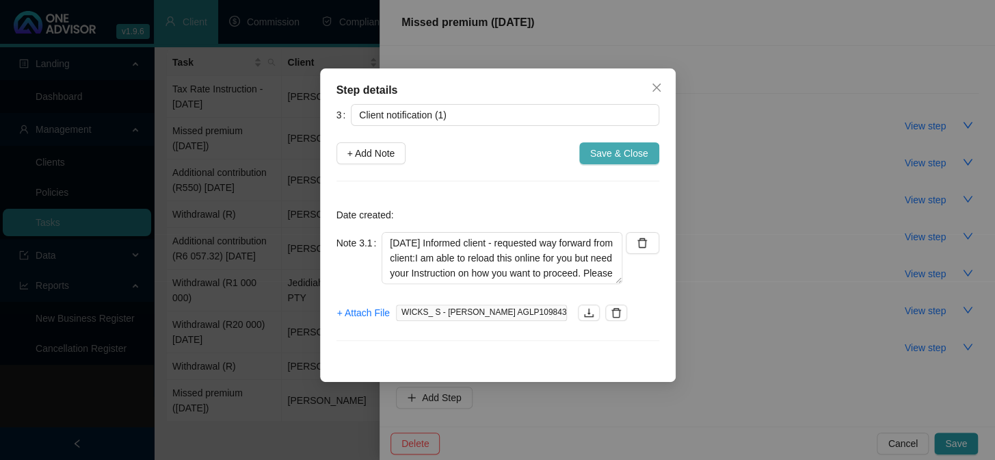
click at [607, 157] on span "Save & Close" at bounding box center [619, 153] width 58 height 15
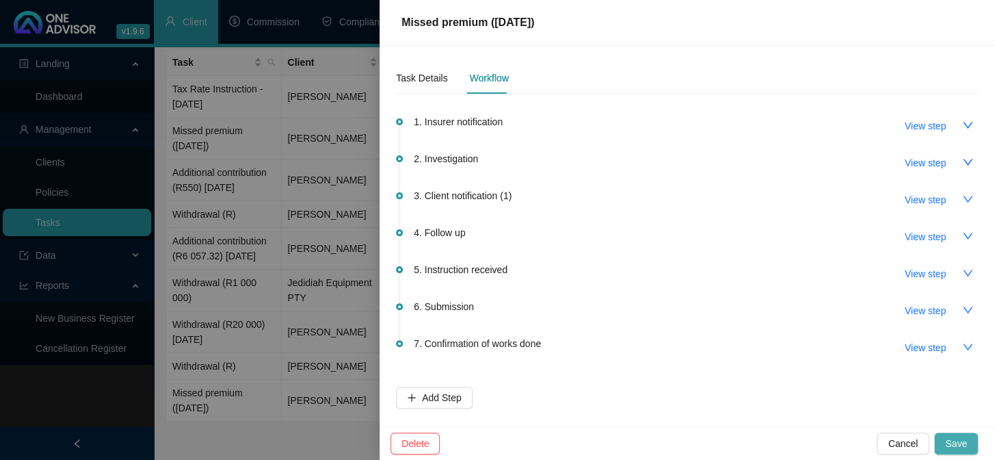
click at [961, 443] on span "Save" at bounding box center [956, 443] width 22 height 15
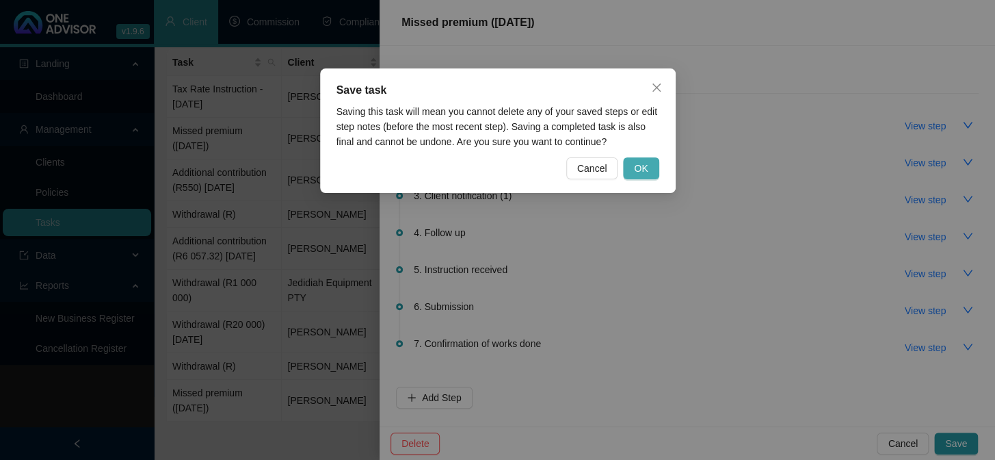
click at [645, 169] on span "OK" at bounding box center [641, 168] width 14 height 15
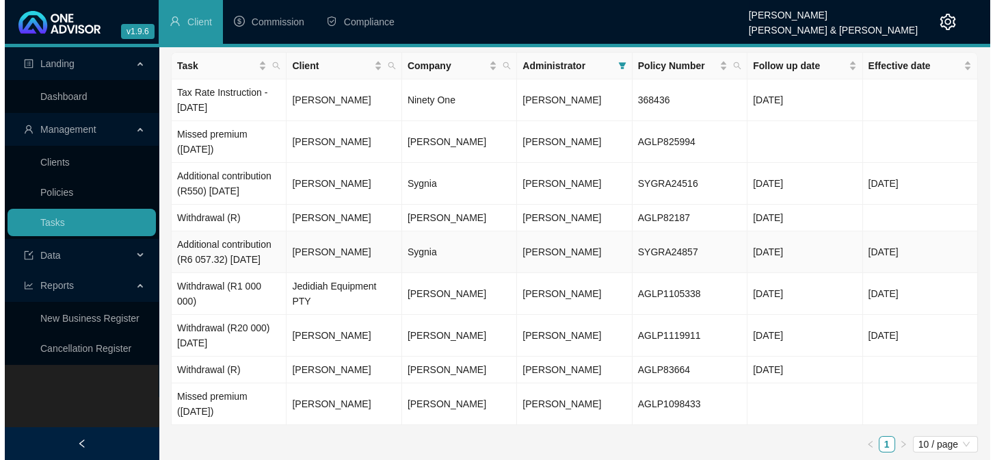
scroll to position [54, 0]
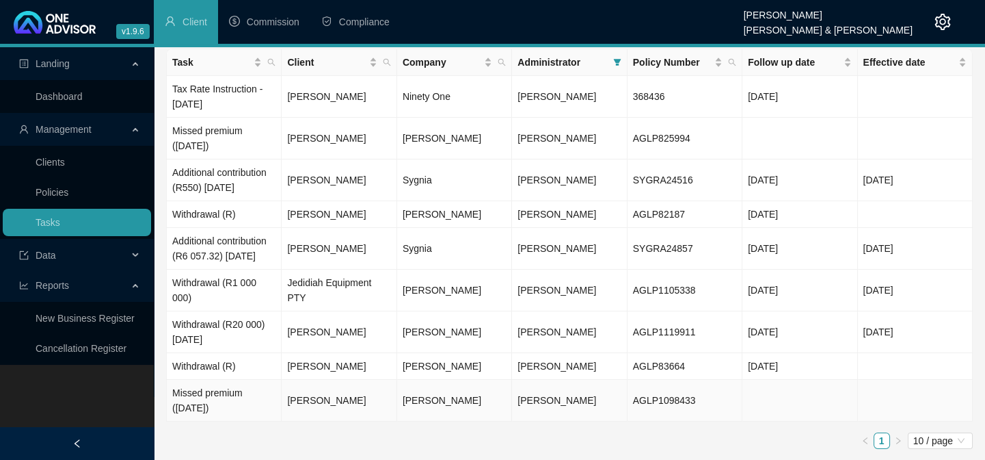
click at [324, 400] on td "[PERSON_NAME]" at bounding box center [339, 401] width 115 height 42
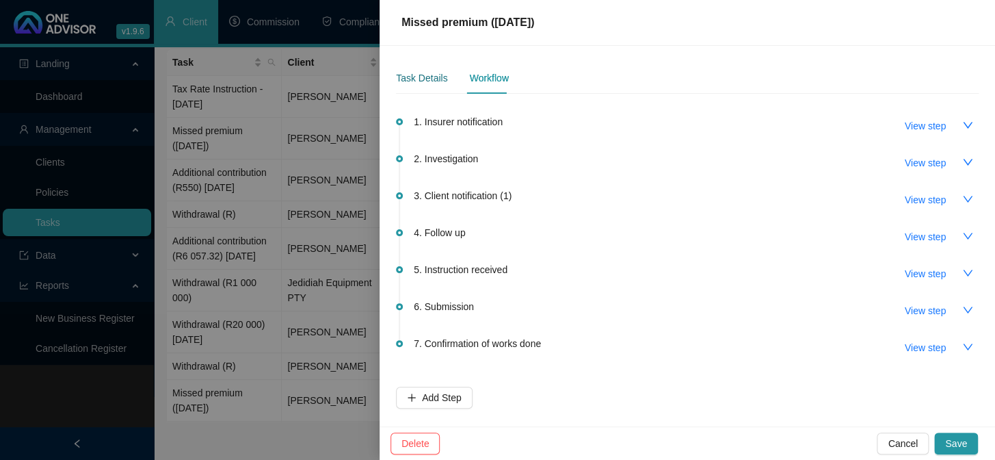
click at [427, 73] on div "Task Details" at bounding box center [421, 77] width 51 height 15
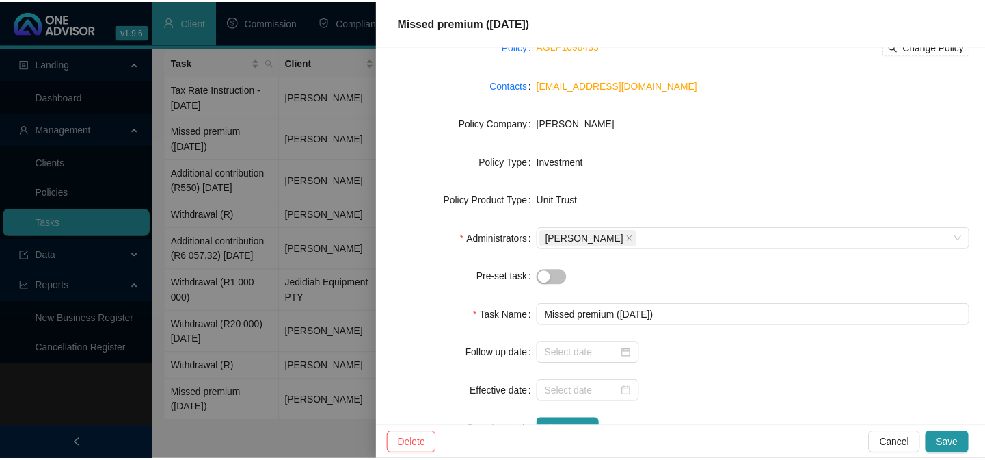
scroll to position [191, 0]
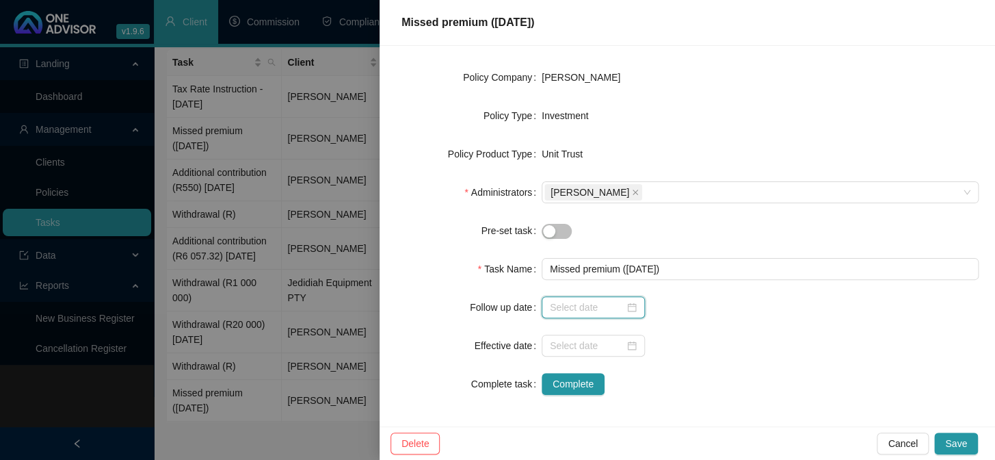
click at [581, 304] on input at bounding box center [587, 307] width 75 height 15
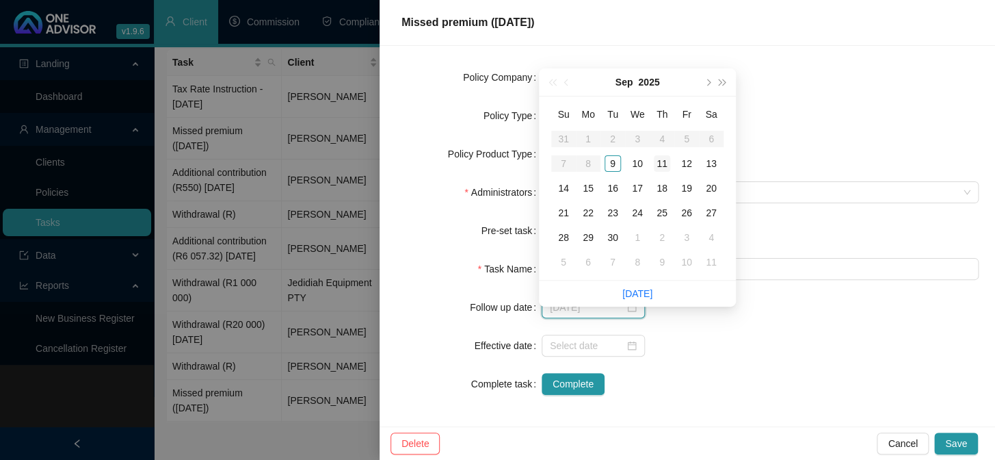
type input "[DATE]"
click at [663, 155] on div "11" at bounding box center [662, 163] width 16 height 16
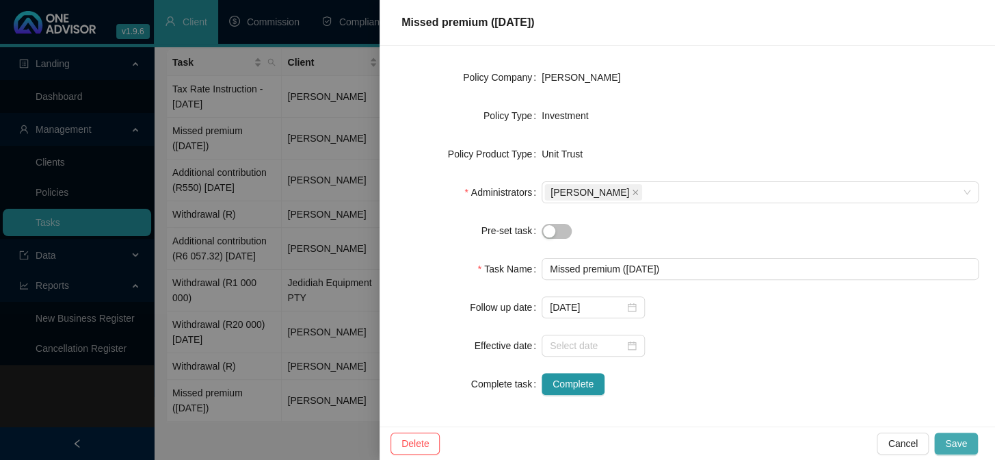
click at [955, 442] on span "Save" at bounding box center [956, 443] width 22 height 15
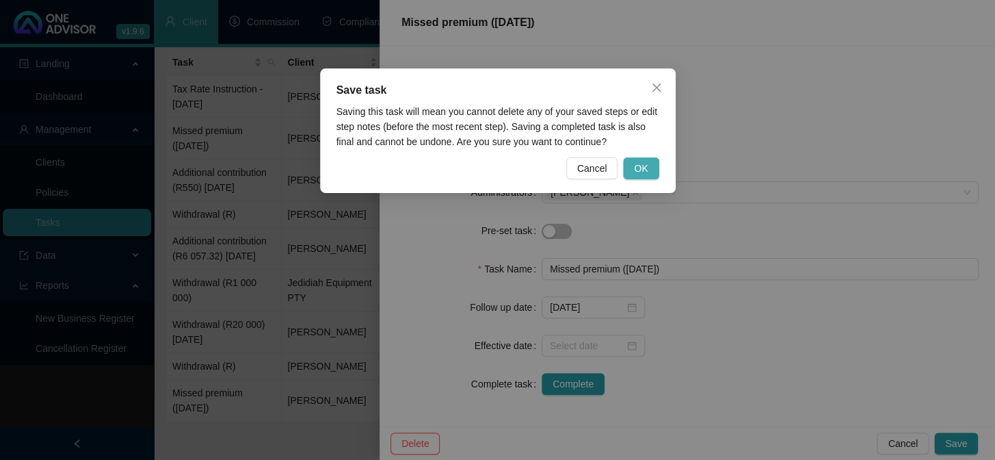
click at [629, 164] on button "OK" at bounding box center [641, 168] width 36 height 22
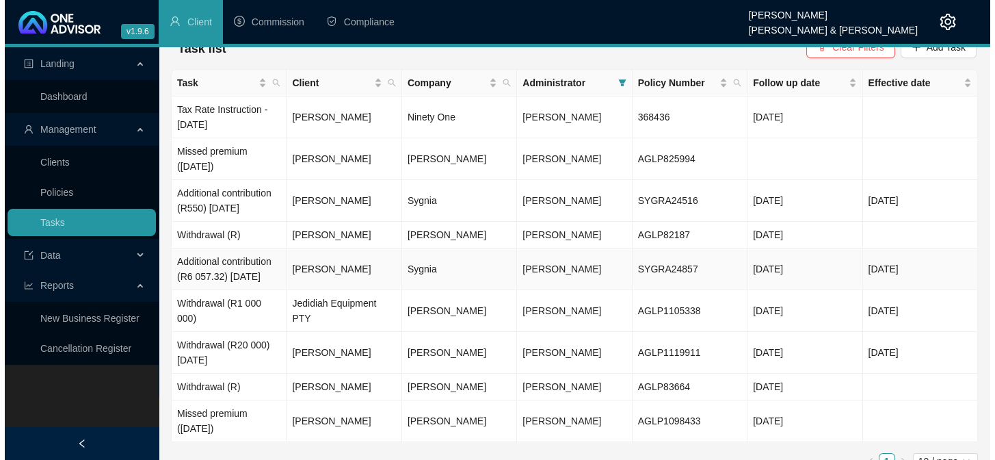
scroll to position [0, 0]
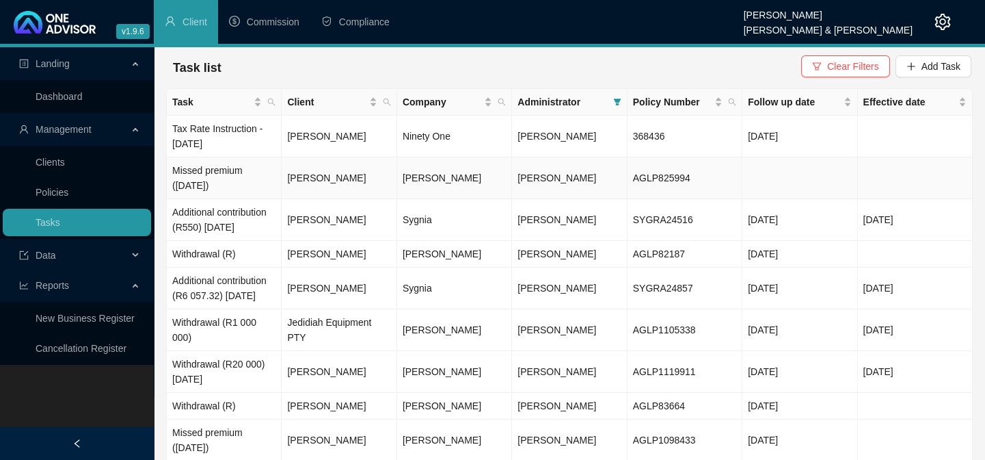
click at [225, 178] on td "Missed premium ([DATE])" at bounding box center [224, 178] width 115 height 42
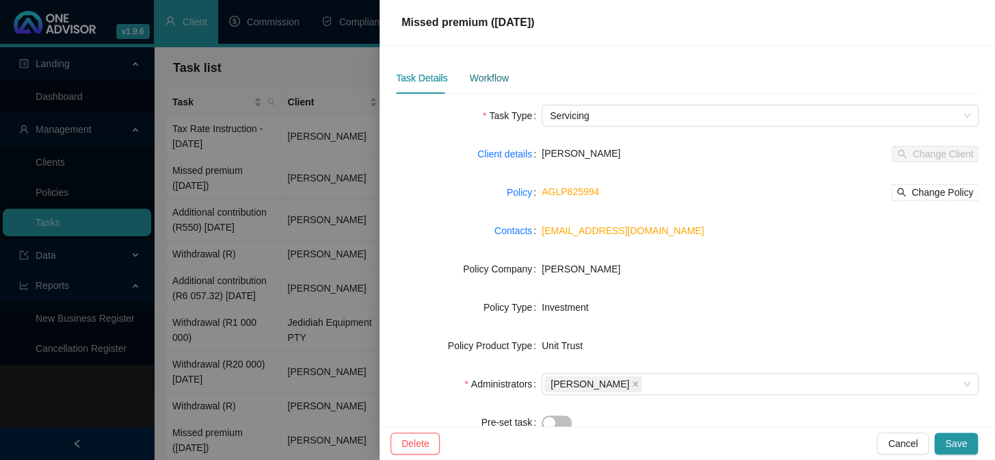
click at [481, 78] on div "Workflow" at bounding box center [488, 77] width 39 height 15
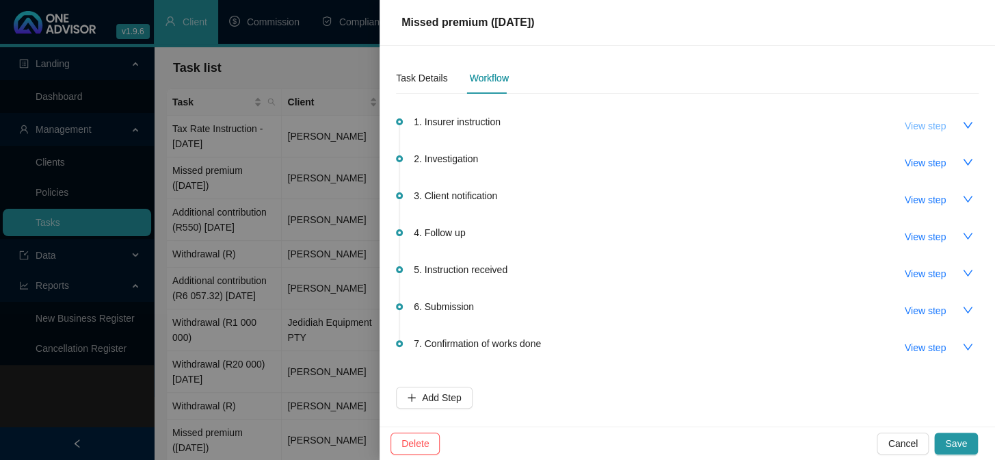
click at [911, 124] on span "View step" at bounding box center [925, 125] width 41 height 15
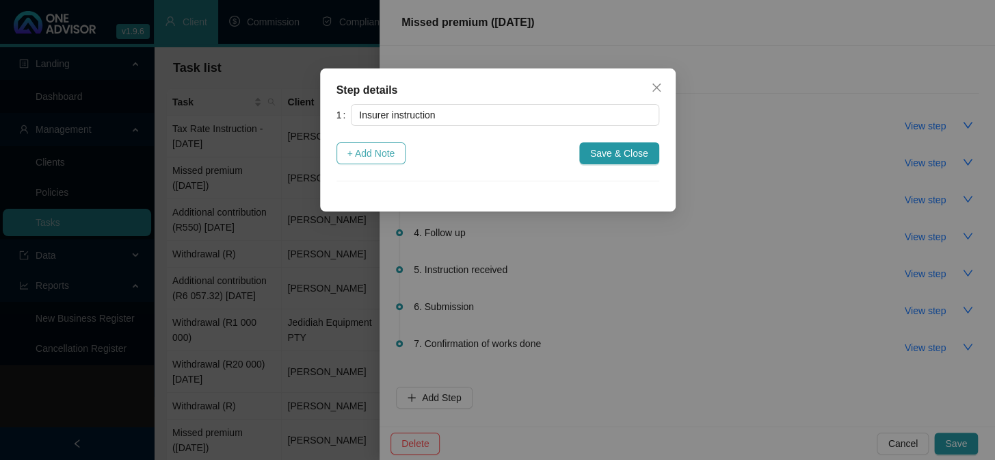
click at [361, 150] on span "+ Add Note" at bounding box center [371, 153] width 48 height 15
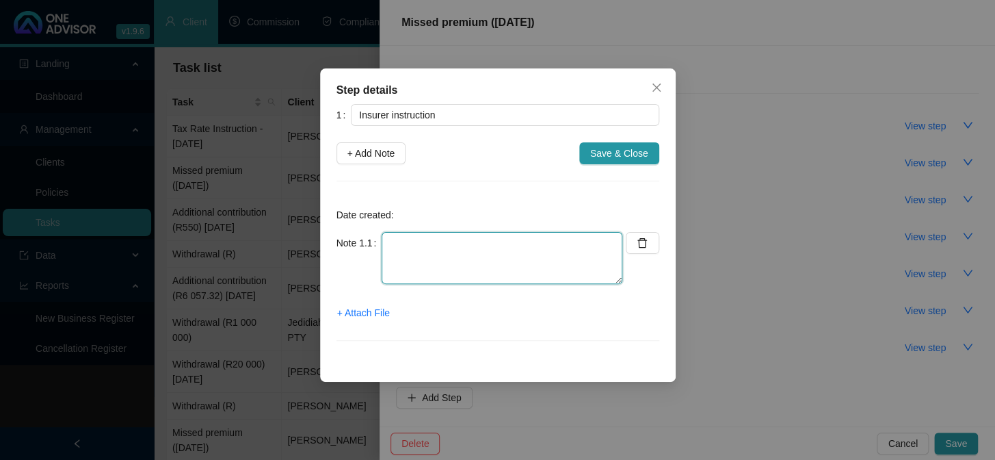
click at [416, 260] on textarea at bounding box center [502, 258] width 241 height 52
type textarea "[DATE] Email from [PERSON_NAME]"
click at [367, 312] on span "+ Attach File" at bounding box center [363, 312] width 53 height 15
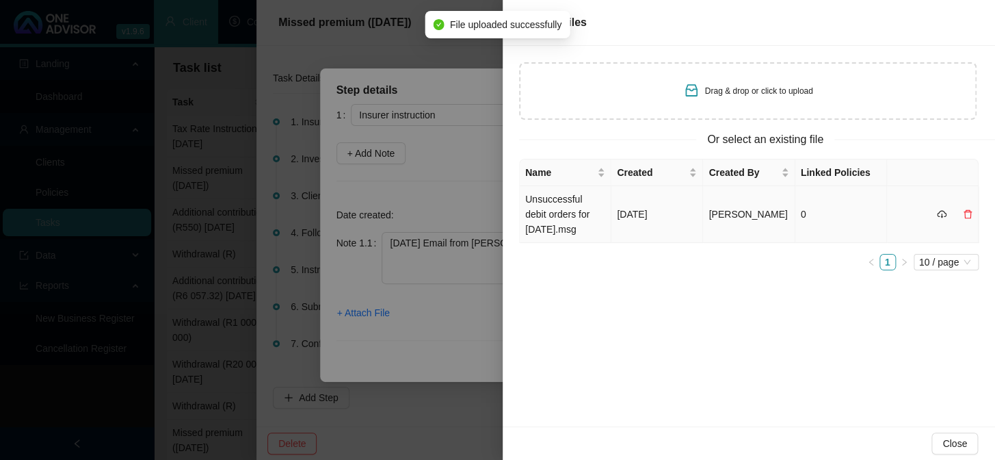
click at [561, 222] on td "Unsuccessful debit orders for [DATE].msg" at bounding box center [566, 214] width 92 height 57
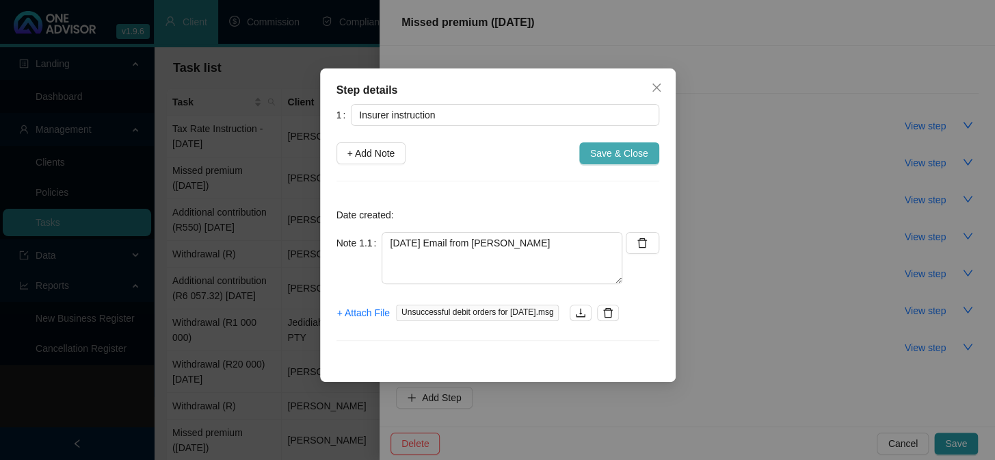
click at [598, 148] on span "Save & Close" at bounding box center [619, 153] width 58 height 15
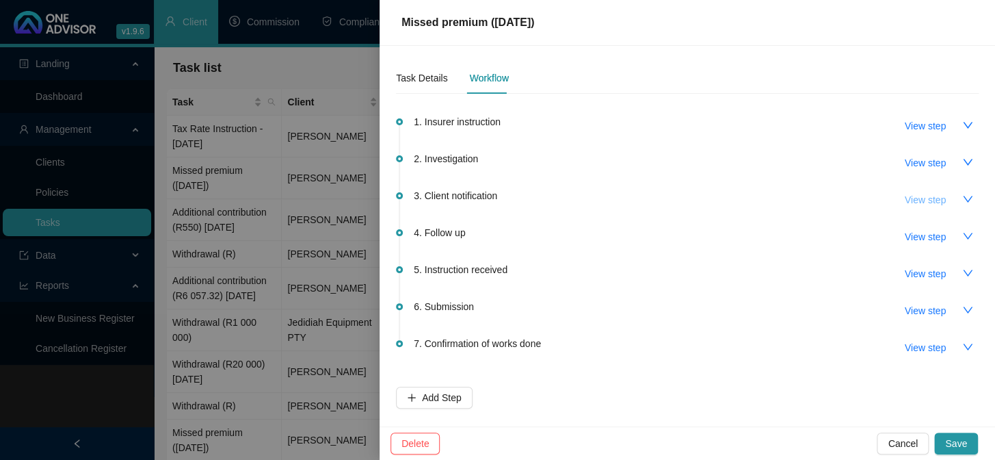
click at [922, 199] on span "View step" at bounding box center [925, 199] width 41 height 15
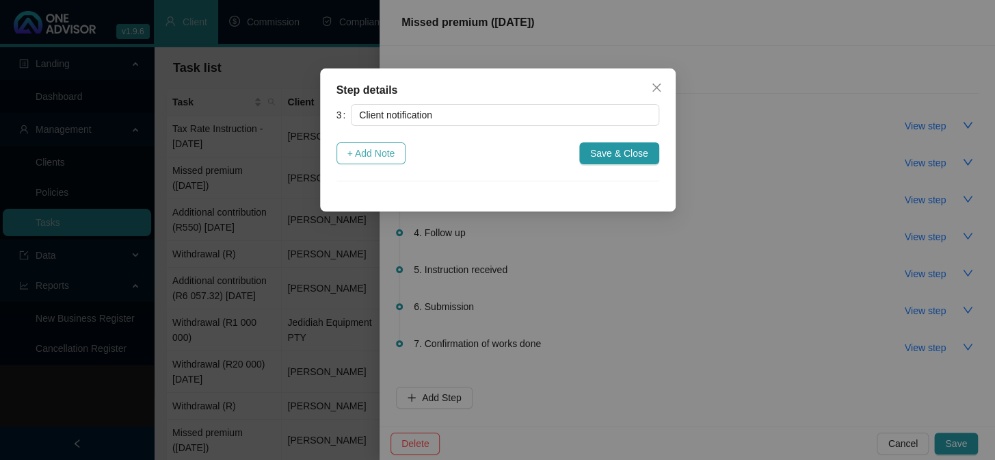
click at [402, 157] on button "+ Add Note" at bounding box center [371, 153] width 70 height 22
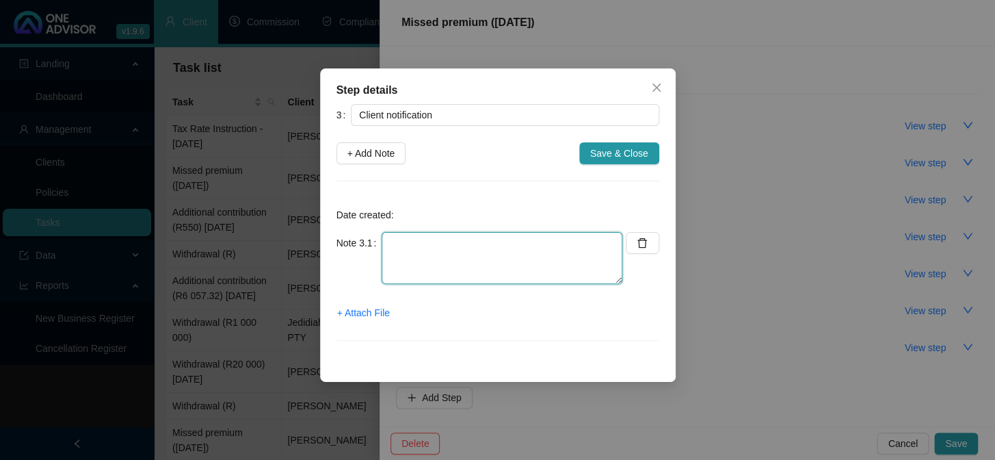
click at [416, 271] on textarea at bounding box center [502, 258] width 241 height 52
click at [499, 266] on textarea "[DATE] Emailed client:" at bounding box center [502, 258] width 241 height 52
click at [528, 240] on textarea "[DATE] Emailed client:" at bounding box center [502, 258] width 241 height 52
paste textarea "Please let me know if you would like me to create an additional contribution in…"
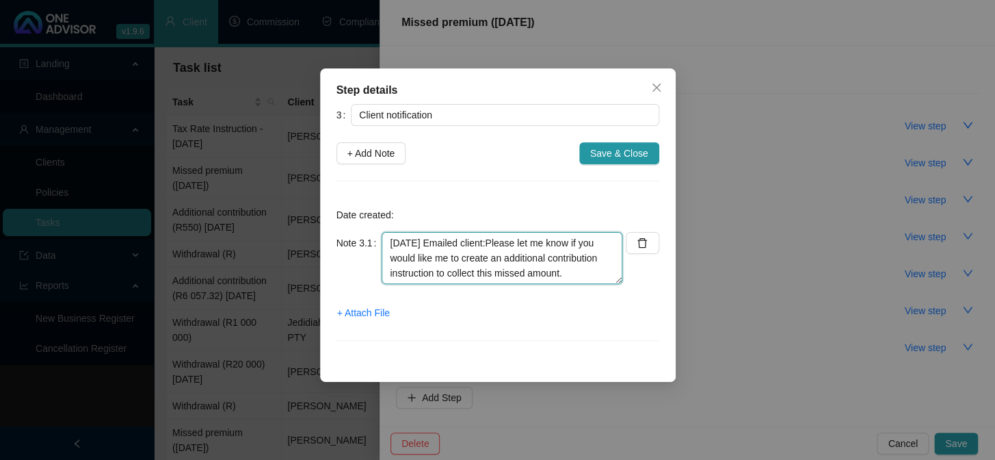
click at [503, 243] on textarea "[DATE] Emailed client:Please let me know if you would like me to create an addi…" at bounding box center [502, 258] width 241 height 52
type textarea "[DATE] Emailed client: Please let me know if you would like me to create an add…"
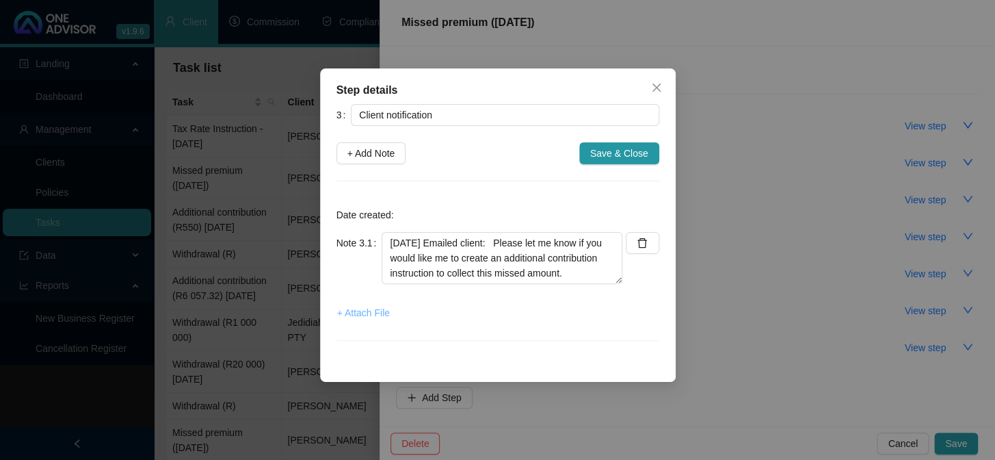
click at [368, 312] on span "+ Attach File" at bounding box center [363, 312] width 53 height 15
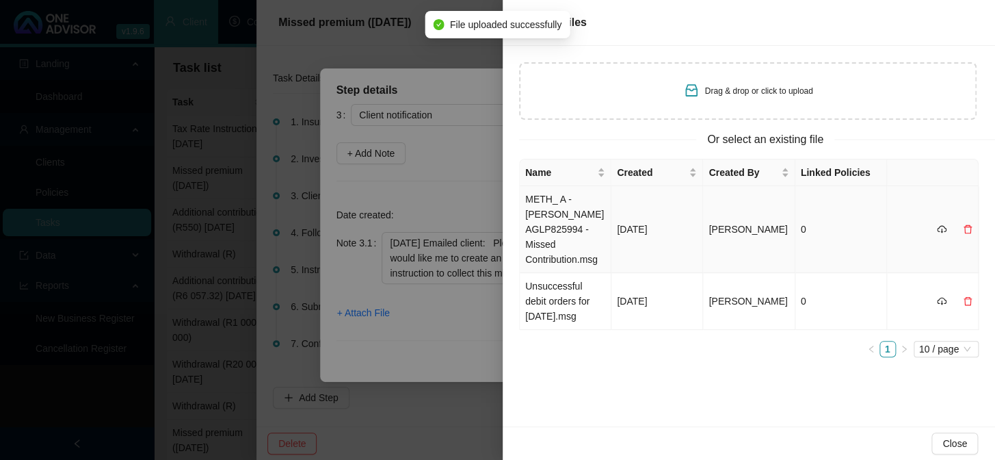
click at [565, 212] on td "METH_ A - [PERSON_NAME] AGLP825994 -Missed Contribution.msg" at bounding box center [566, 229] width 92 height 87
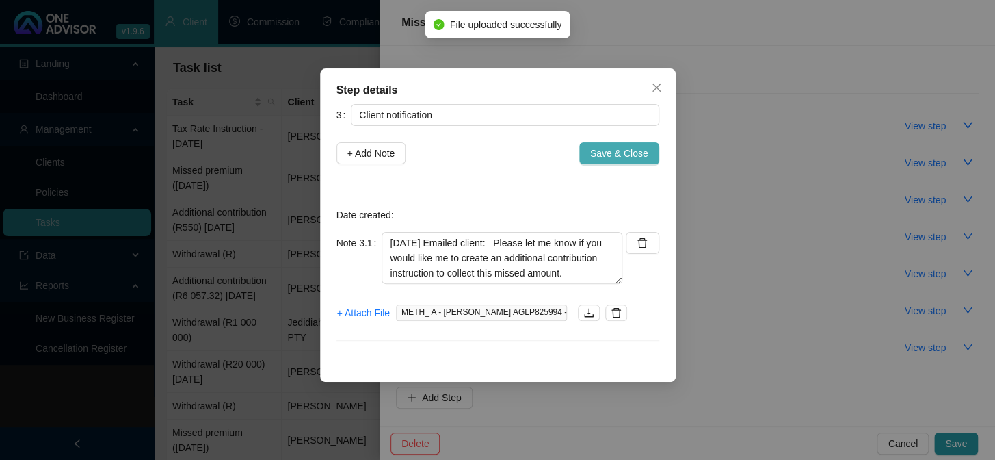
click at [610, 154] on span "Save & Close" at bounding box center [619, 153] width 58 height 15
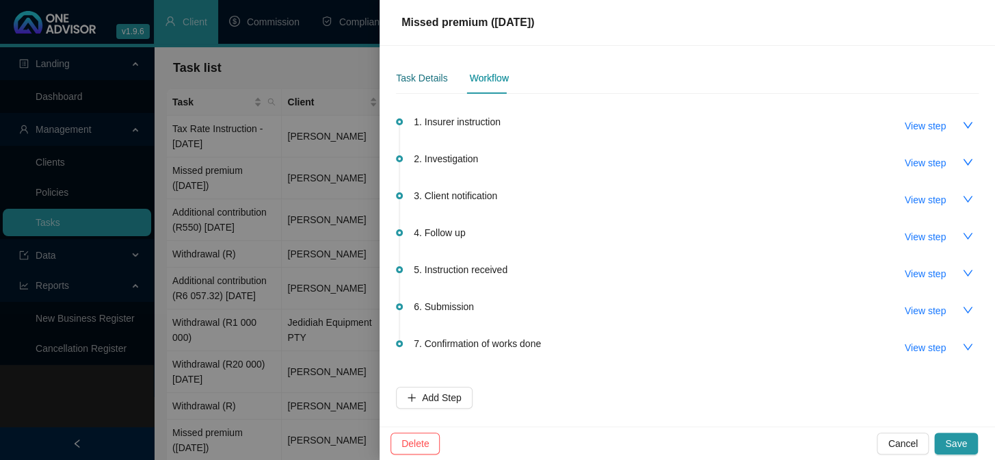
click at [433, 77] on div "Task Details" at bounding box center [421, 77] width 51 height 15
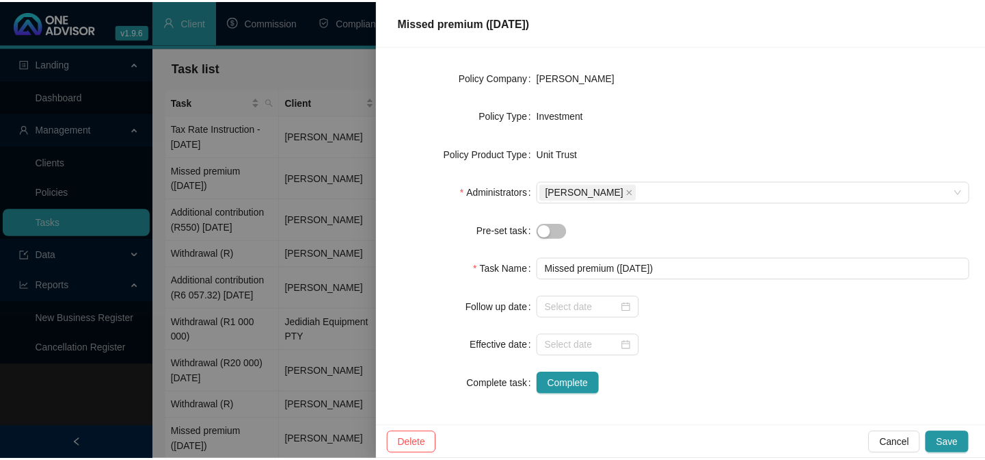
scroll to position [191, 0]
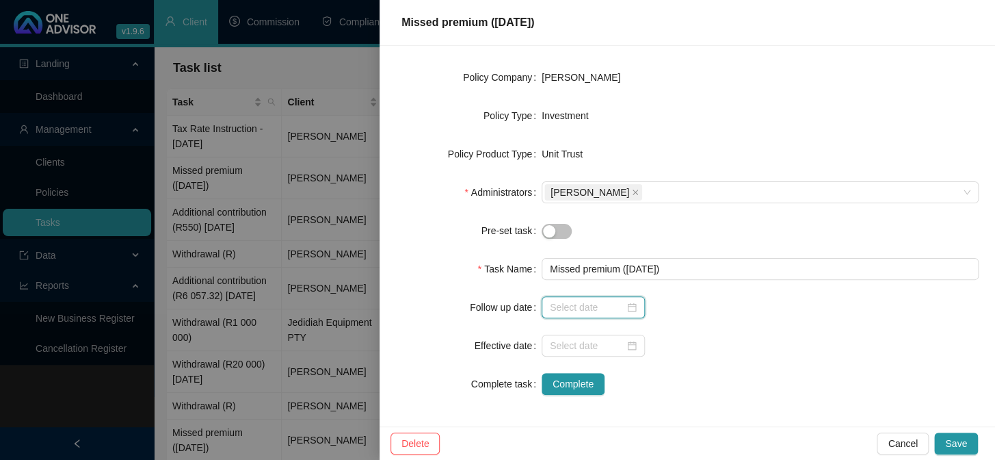
click at [569, 303] on input at bounding box center [587, 307] width 75 height 15
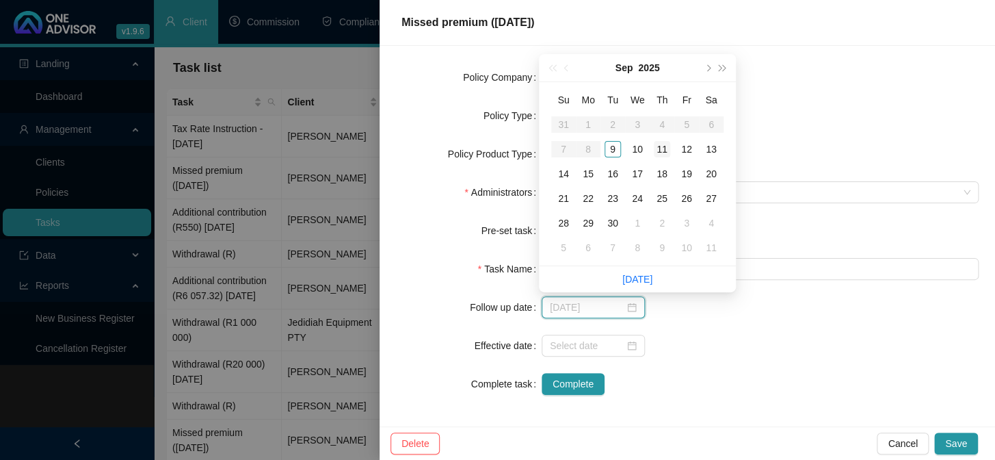
type input "[DATE]"
click at [667, 147] on div "11" at bounding box center [662, 149] width 16 height 16
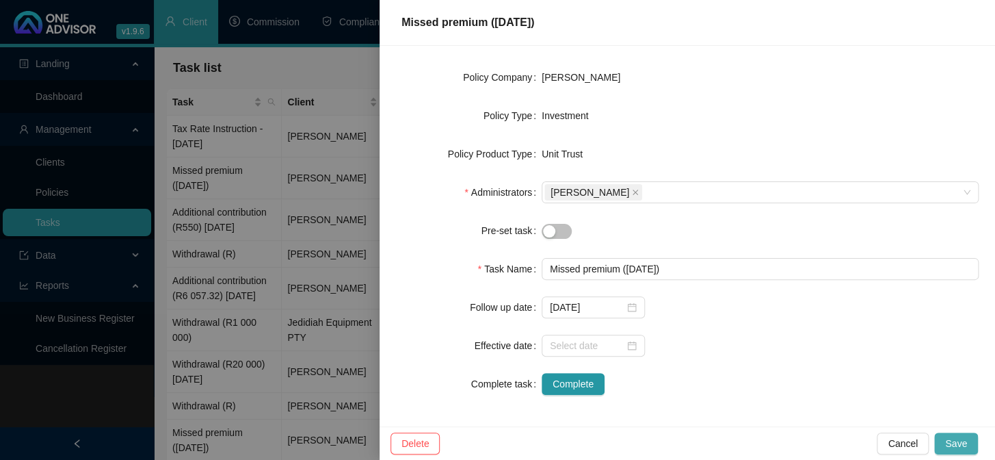
click at [944, 438] on button "Save" at bounding box center [956, 443] width 44 height 22
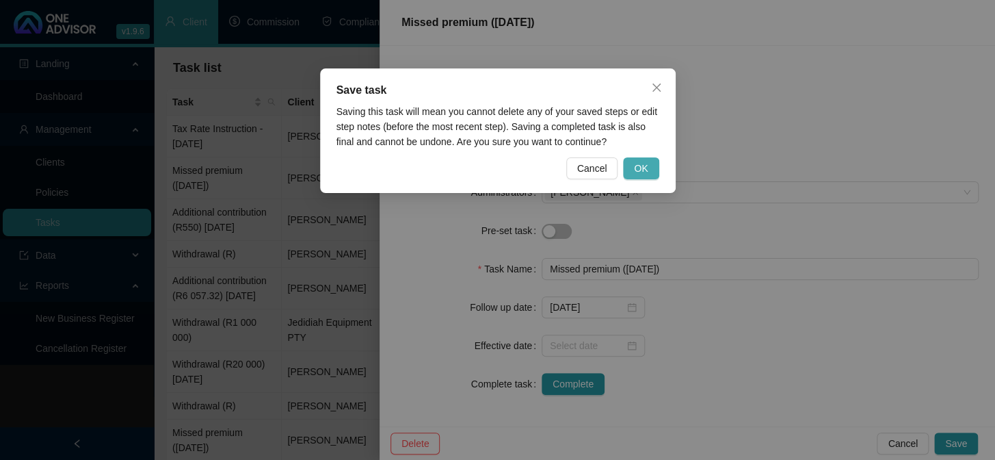
click at [643, 166] on span "OK" at bounding box center [641, 168] width 14 height 15
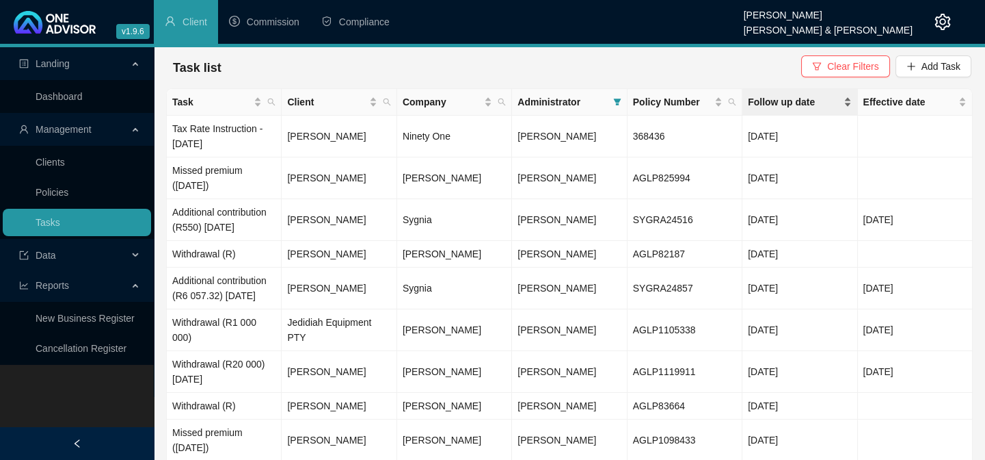
click at [845, 105] on div "Follow up date" at bounding box center [799, 101] width 103 height 15
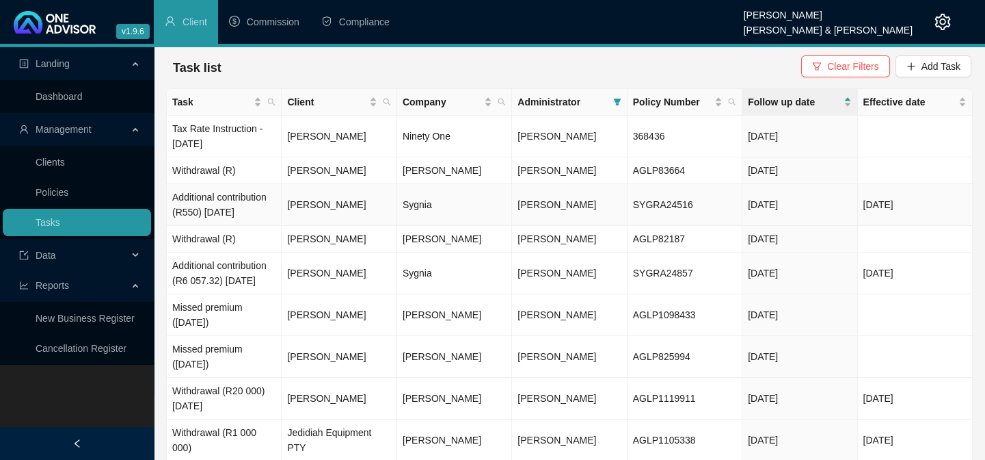
scroll to position [54, 0]
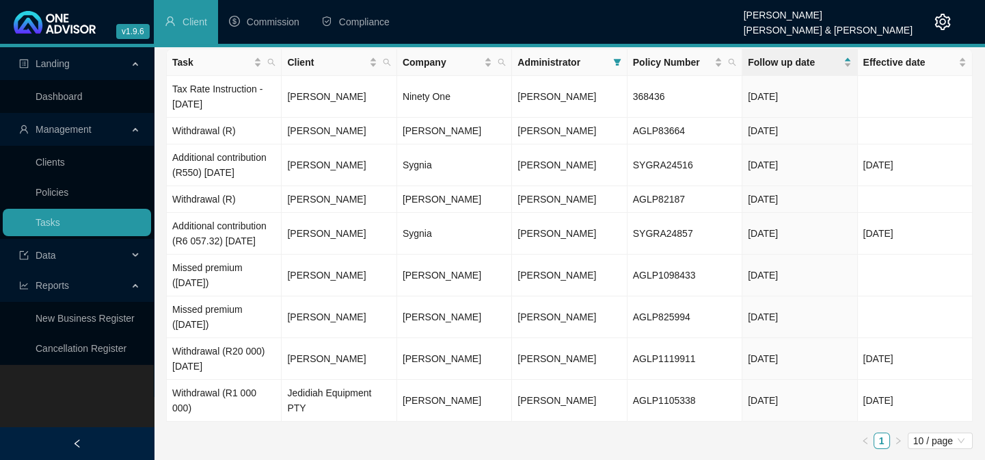
click at [48, 407] on div "Landing Dashboard Management Clients Policies Tasks Data Reports New Business R…" at bounding box center [77, 277] width 154 height 460
click at [64, 160] on link "Clients" at bounding box center [50, 162] width 29 height 11
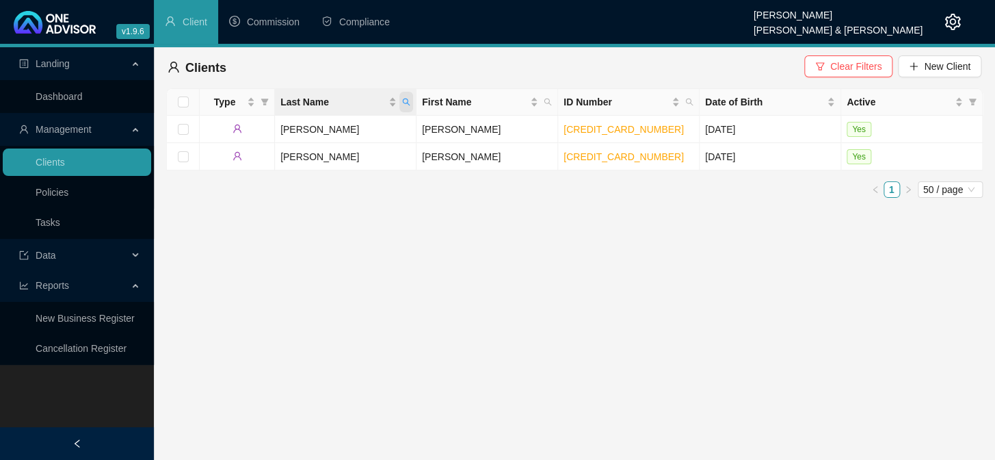
click at [408, 100] on icon "search" at bounding box center [407, 102] width 8 height 8
type input "suttie"
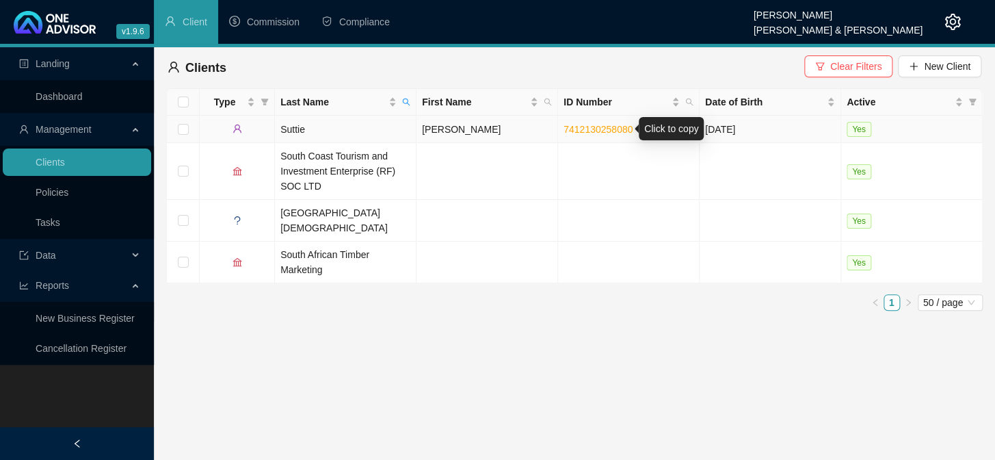
click at [613, 130] on link "7412130258080" at bounding box center [597, 129] width 69 height 11
click at [37, 409] on div "Landing Dashboard Management Clients Policies Tasks Data Reports New Business R…" at bounding box center [77, 277] width 154 height 460
click at [49, 219] on link "Tasks" at bounding box center [48, 222] width 25 height 11
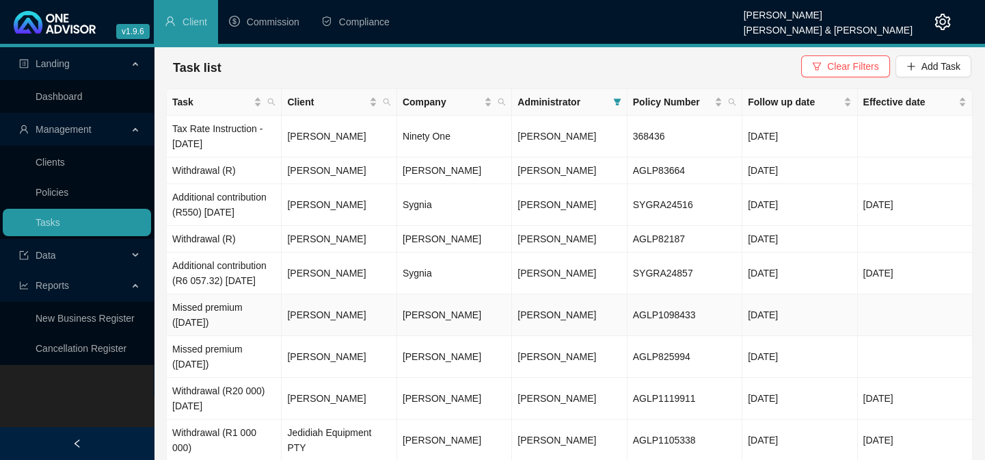
click at [316, 336] on td "[PERSON_NAME]" at bounding box center [339, 315] width 115 height 42
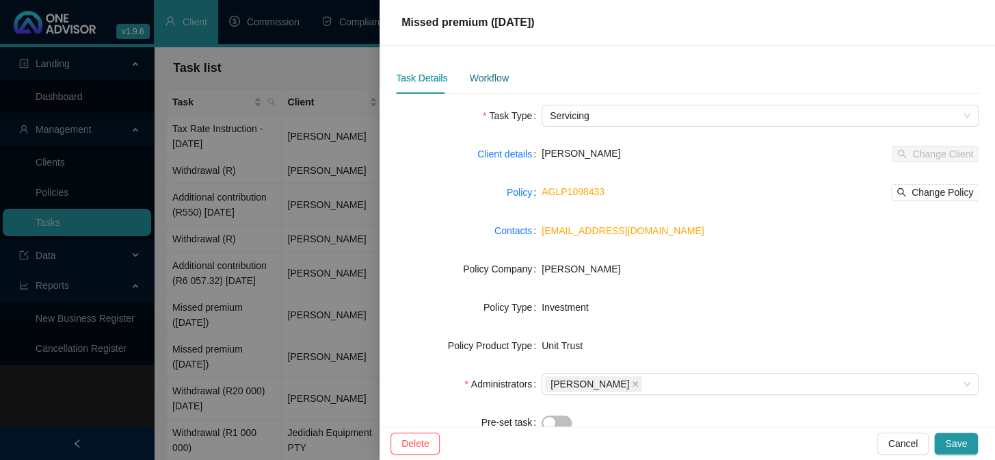
click at [488, 77] on div "Workflow" at bounding box center [488, 77] width 39 height 15
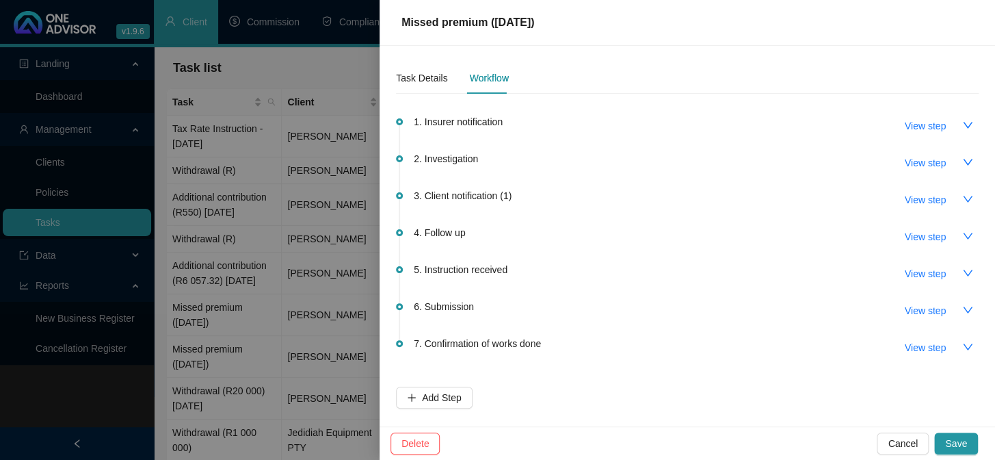
click at [471, 196] on span "3. Client notification (1)" at bounding box center [463, 195] width 98 height 15
click at [933, 204] on span "View step" at bounding box center [925, 199] width 41 height 15
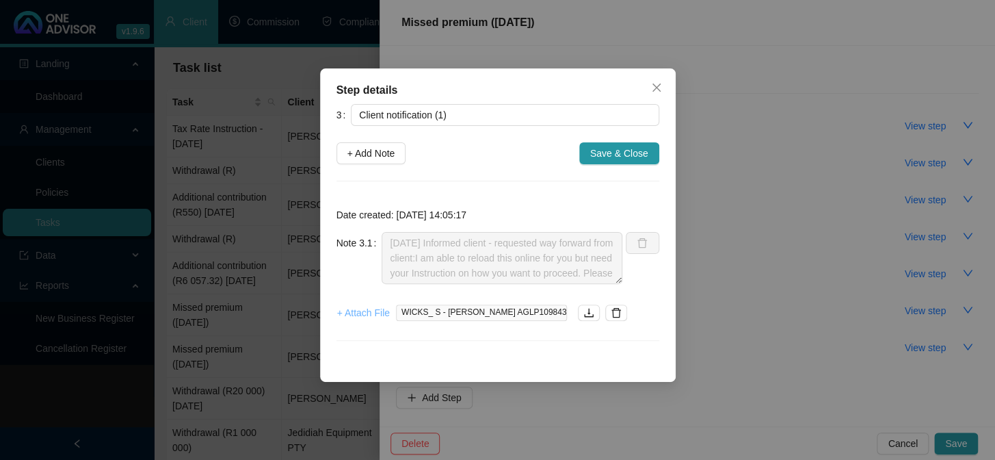
click at [360, 311] on span "+ Attach File" at bounding box center [363, 312] width 53 height 15
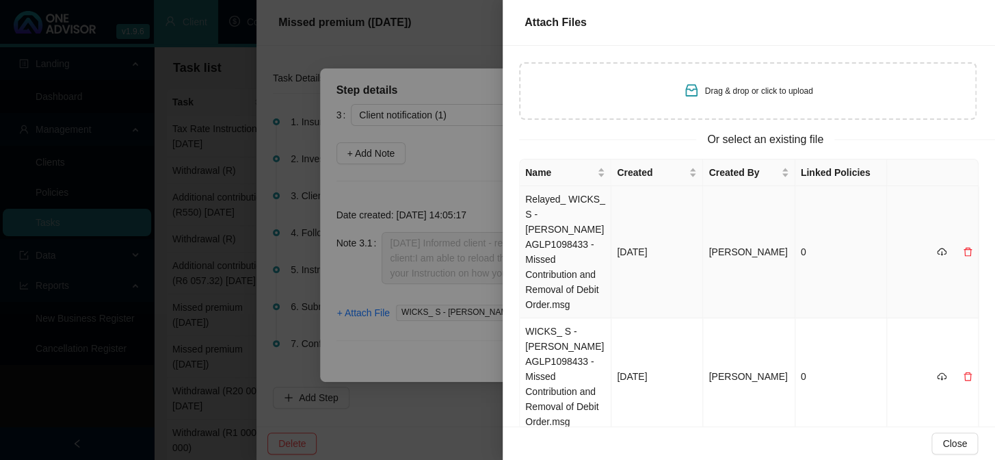
click at [555, 210] on td "Relayed_ WICKS_ S - [PERSON_NAME] AGLP1098433 - Missed Contribution and Removal…" at bounding box center [566, 252] width 92 height 132
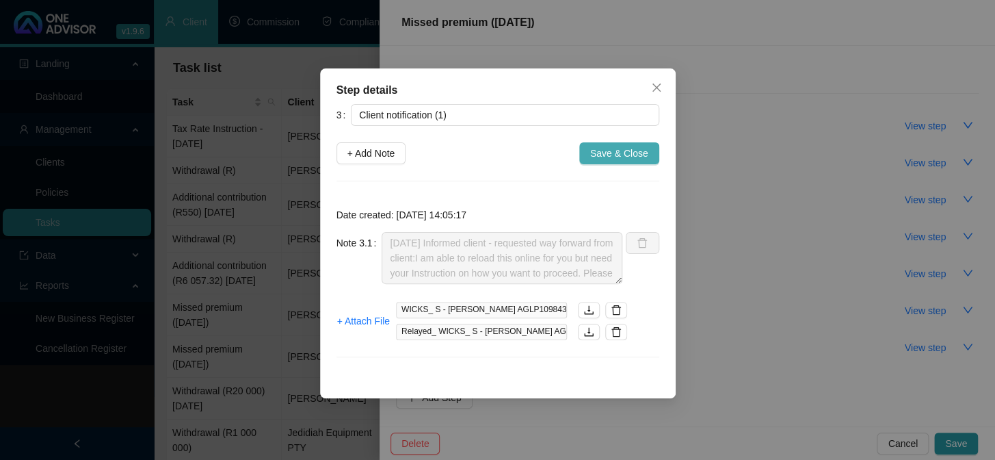
click at [620, 150] on span "Save & Close" at bounding box center [619, 153] width 58 height 15
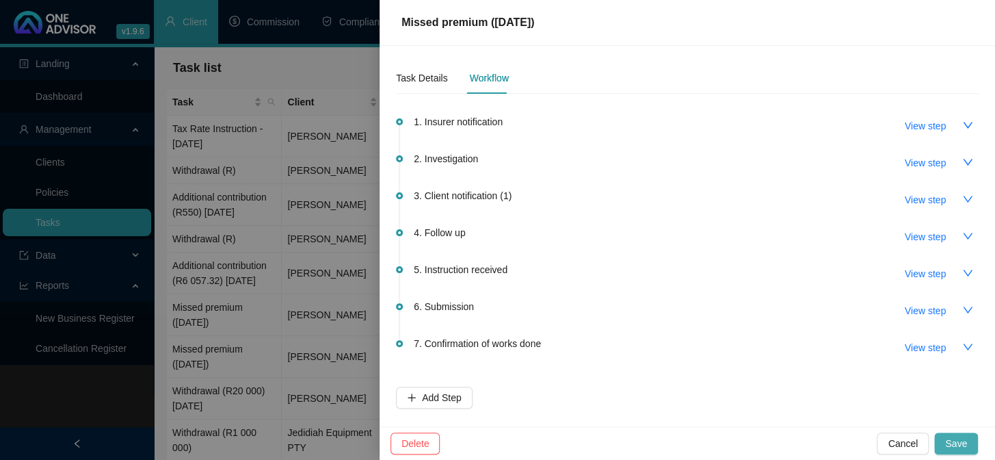
click at [952, 436] on span "Save" at bounding box center [956, 443] width 22 height 15
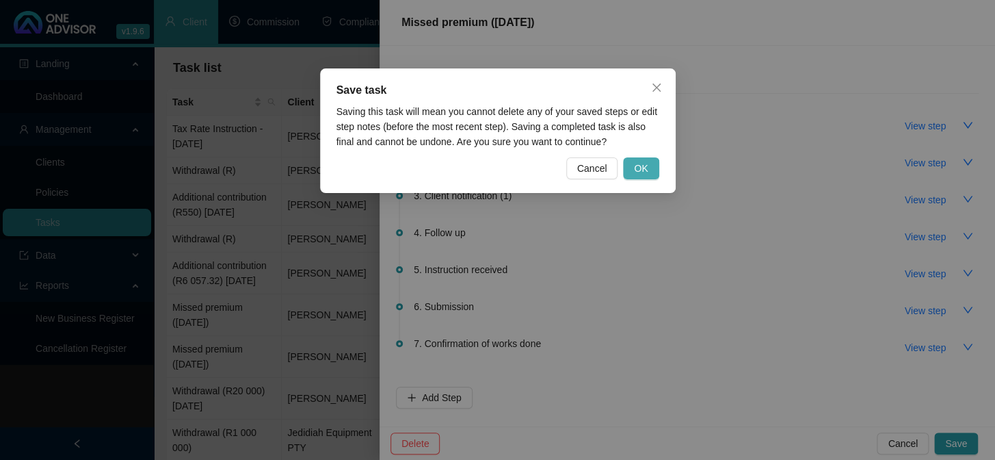
click at [637, 165] on span "OK" at bounding box center [641, 168] width 14 height 15
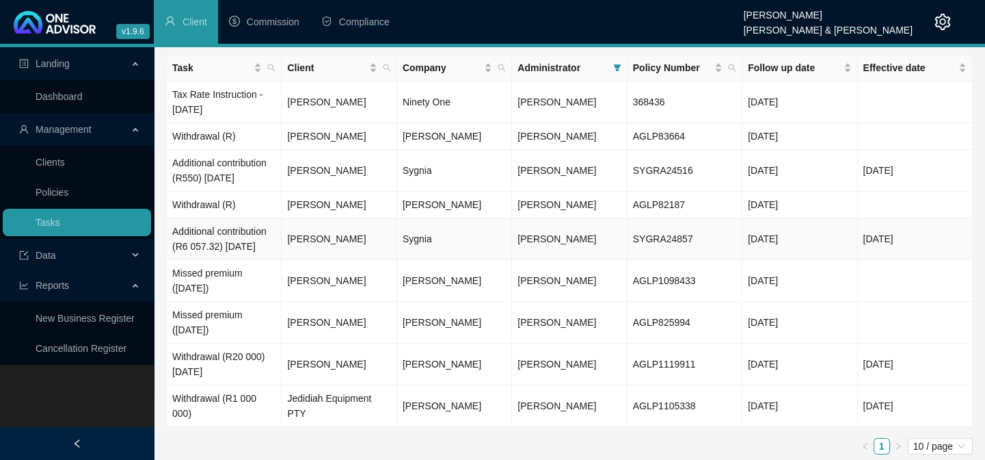
scroll to position [54, 0]
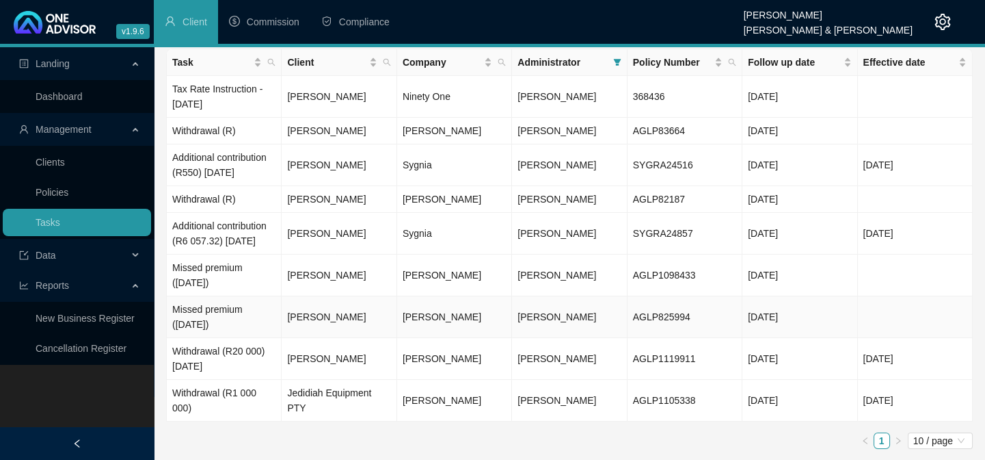
click at [315, 334] on td "[PERSON_NAME]" at bounding box center [339, 317] width 115 height 42
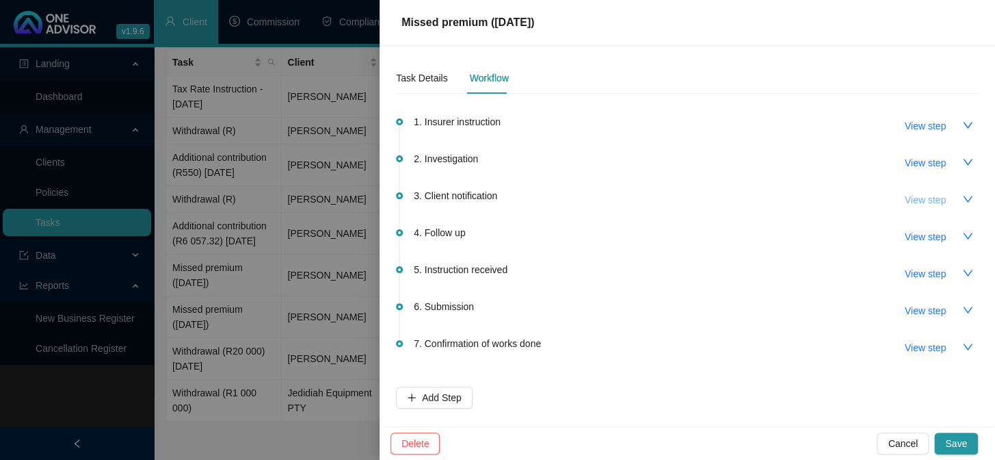
click at [923, 200] on span "View step" at bounding box center [925, 199] width 41 height 15
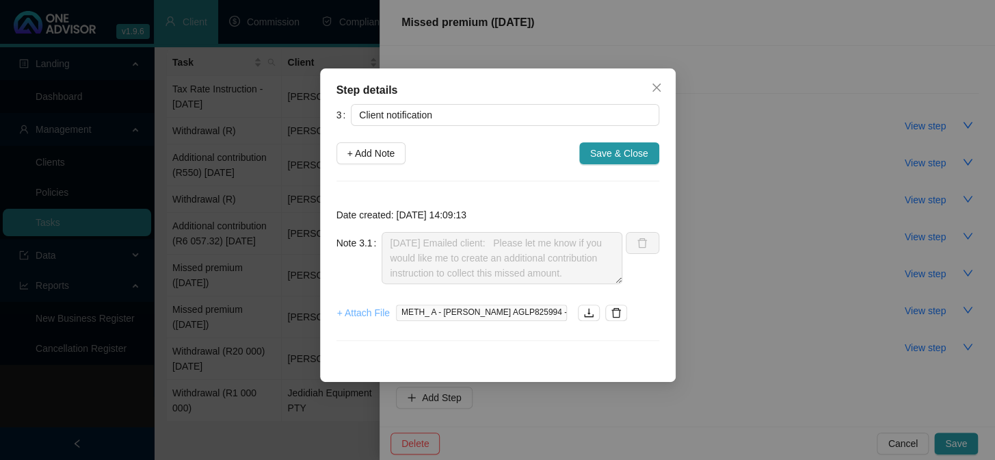
click at [363, 312] on span "+ Attach File" at bounding box center [363, 312] width 53 height 15
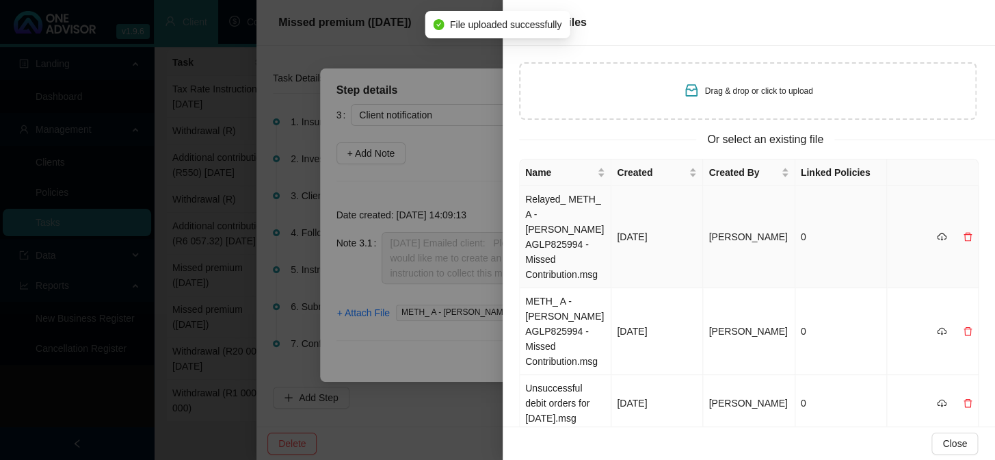
click at [544, 198] on td "Relayed_ METH_ A - [PERSON_NAME] AGLP825994 -Missed Contribution.msg" at bounding box center [566, 237] width 92 height 102
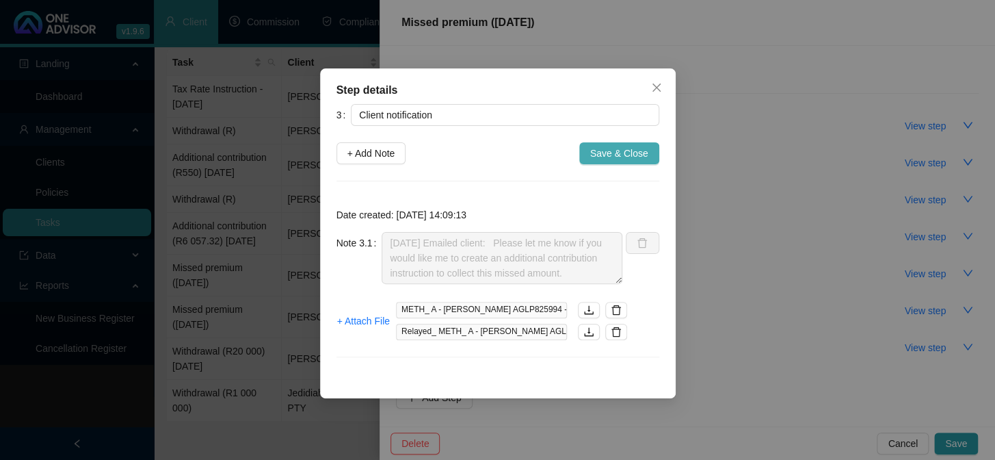
click at [635, 153] on span "Save & Close" at bounding box center [619, 153] width 58 height 15
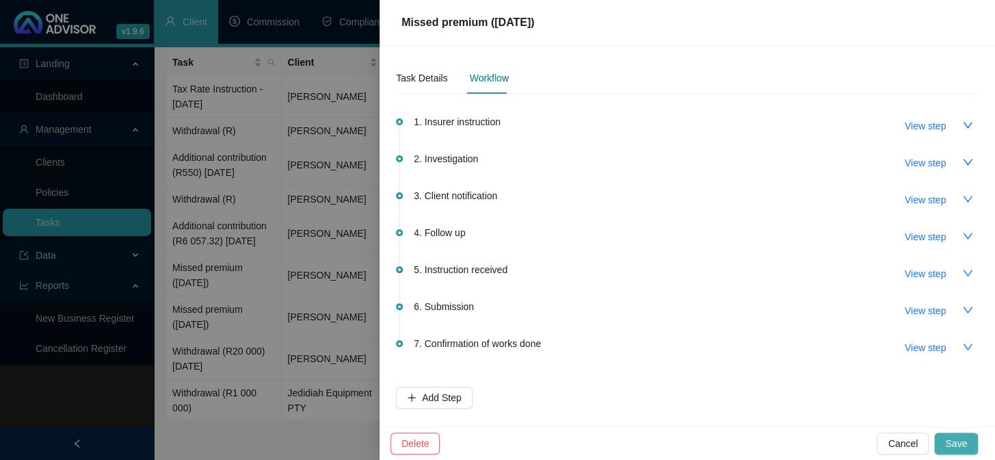
click at [958, 439] on span "Save" at bounding box center [956, 443] width 22 height 15
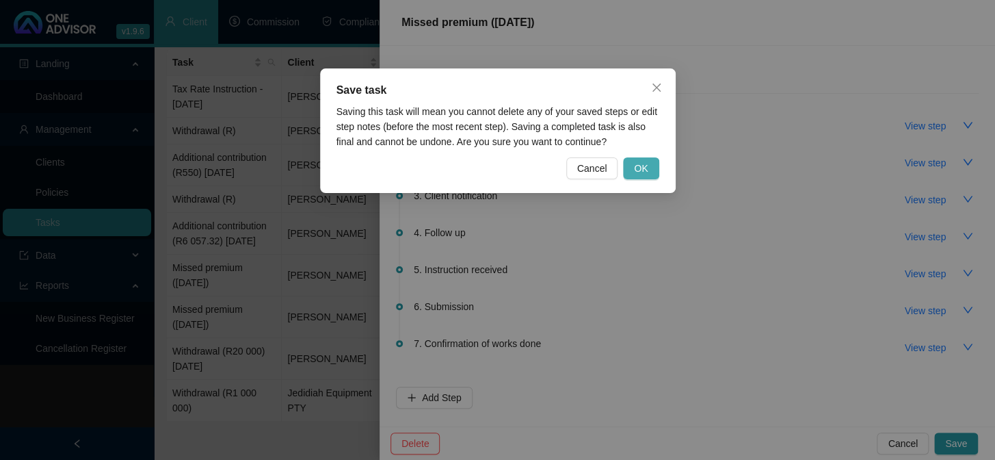
click at [633, 165] on button "OK" at bounding box center [641, 168] width 36 height 22
